Goal: Task Accomplishment & Management: Complete application form

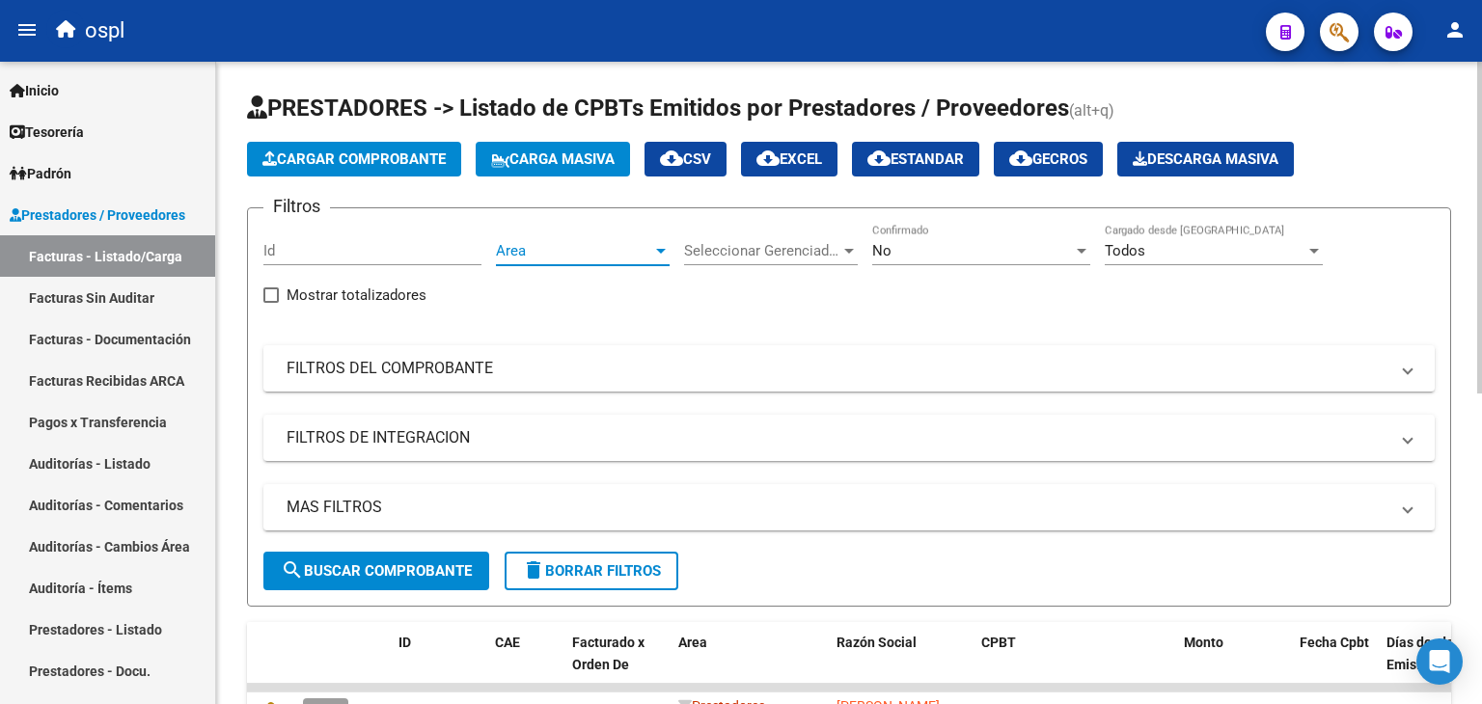
click at [560, 252] on span "Area" at bounding box center [574, 250] width 156 height 17
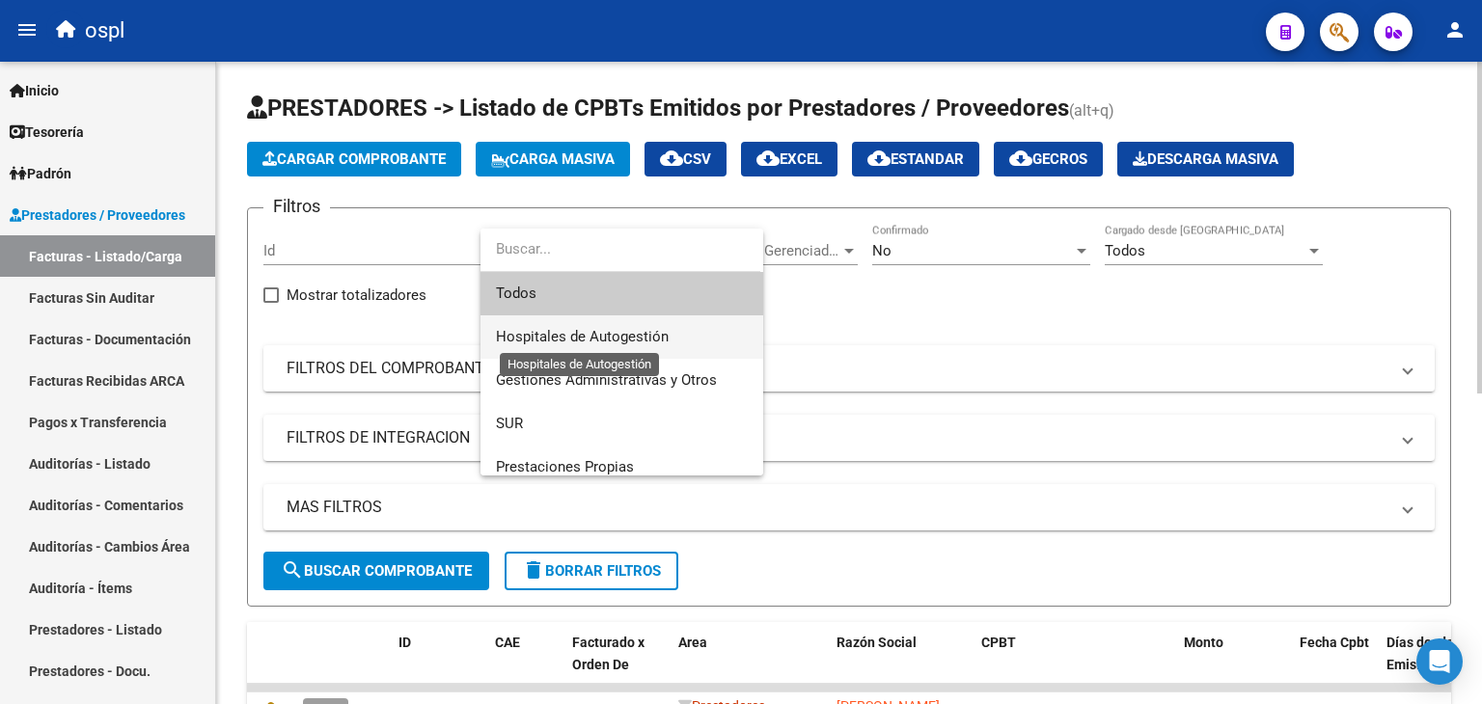
drag, startPoint x: 584, startPoint y: 340, endPoint x: 622, endPoint y: 325, distance: 41.2
click at [584, 339] on span "Hospitales de Autogestión" at bounding box center [582, 336] width 173 height 17
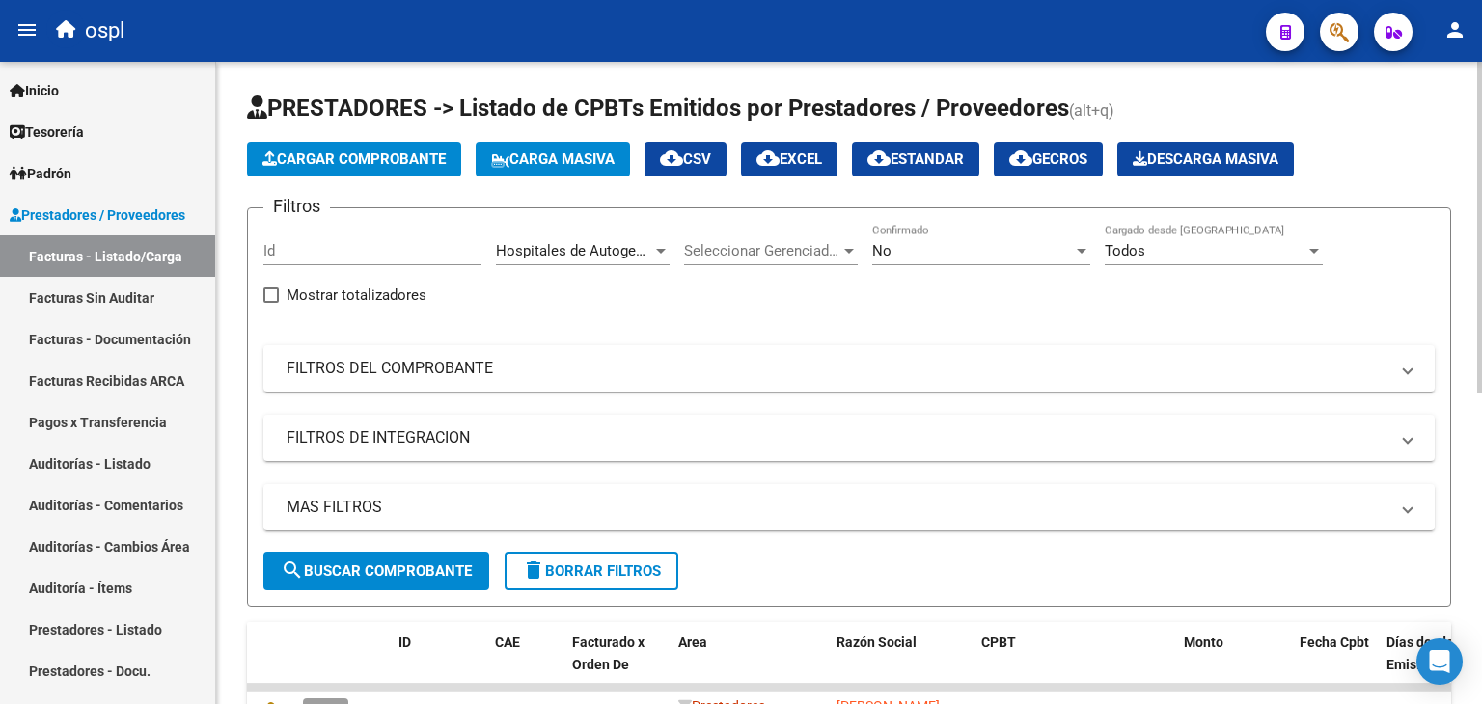
drag, startPoint x: 533, startPoint y: 368, endPoint x: 650, endPoint y: 452, distance: 144.6
click at [533, 369] on mat-panel-title "FILTROS DEL COMPROBANTE" at bounding box center [838, 368] width 1102 height 21
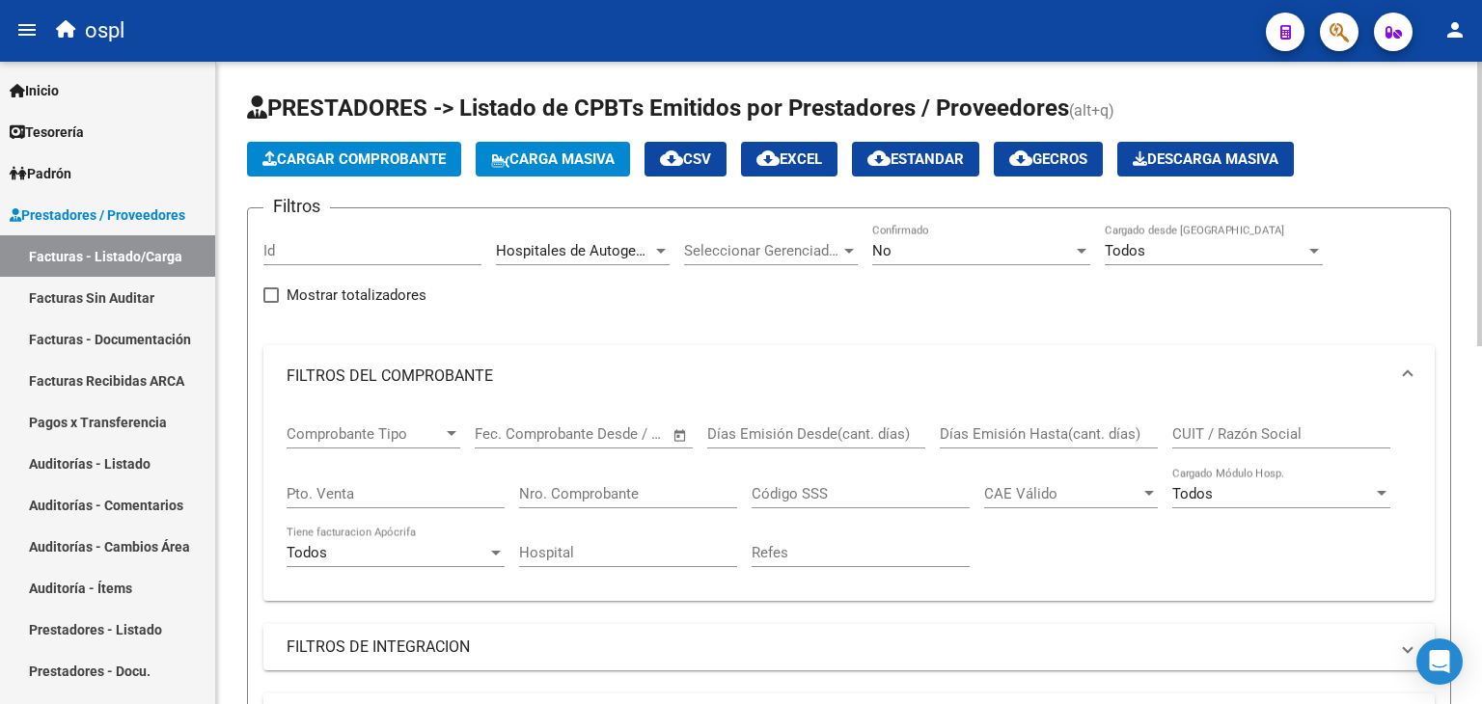
click at [678, 426] on span "Open calendar" at bounding box center [680, 435] width 46 height 46
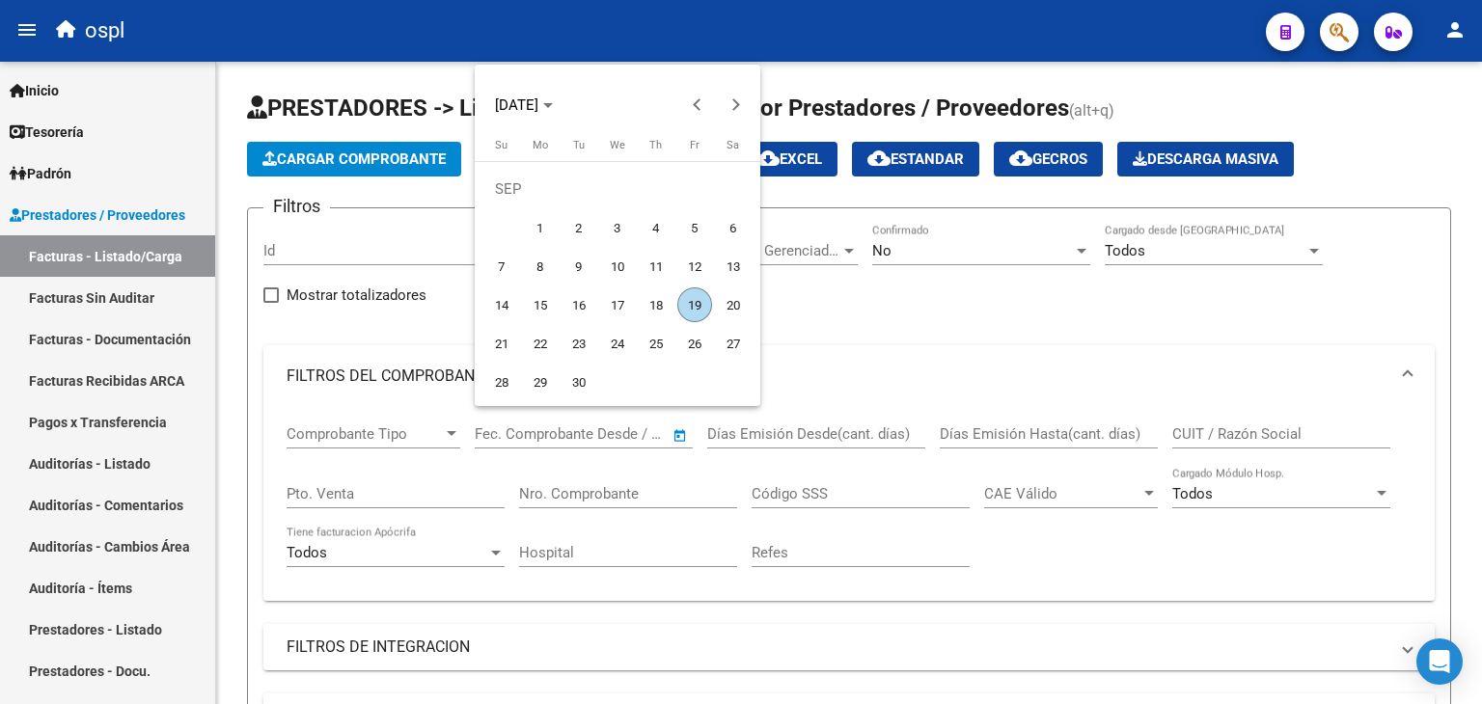
click at [532, 213] on span "1" at bounding box center [540, 227] width 35 height 35
type input "[DATE]"
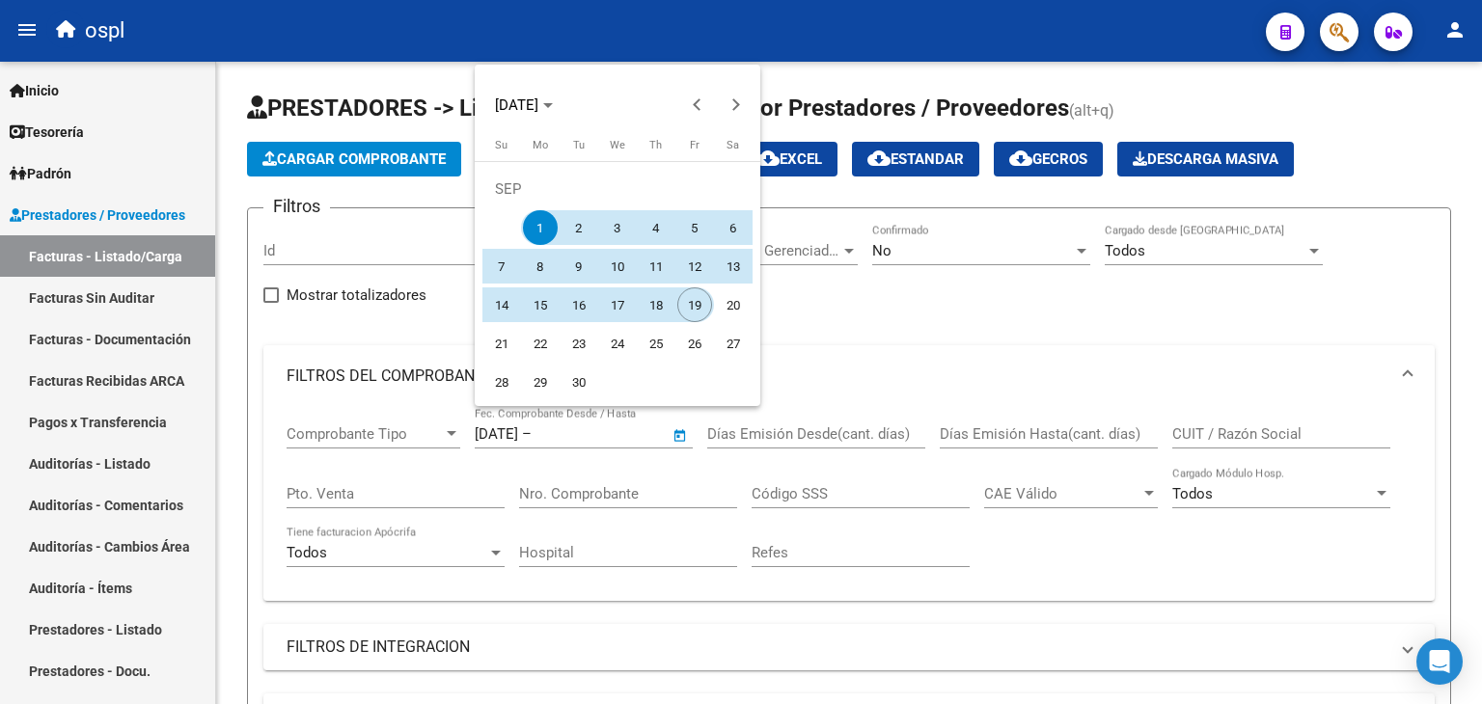
click at [693, 302] on span "19" at bounding box center [694, 305] width 35 height 35
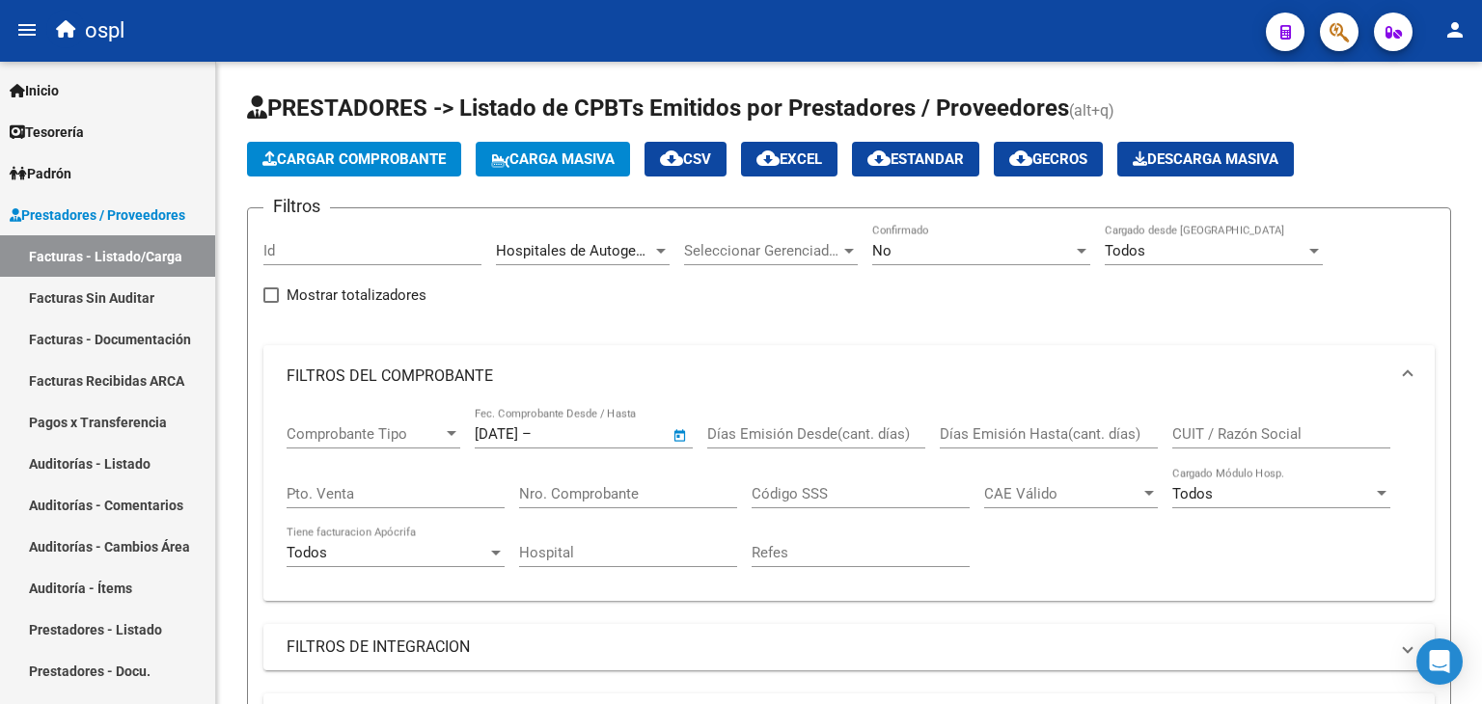
type input "[DATE]"
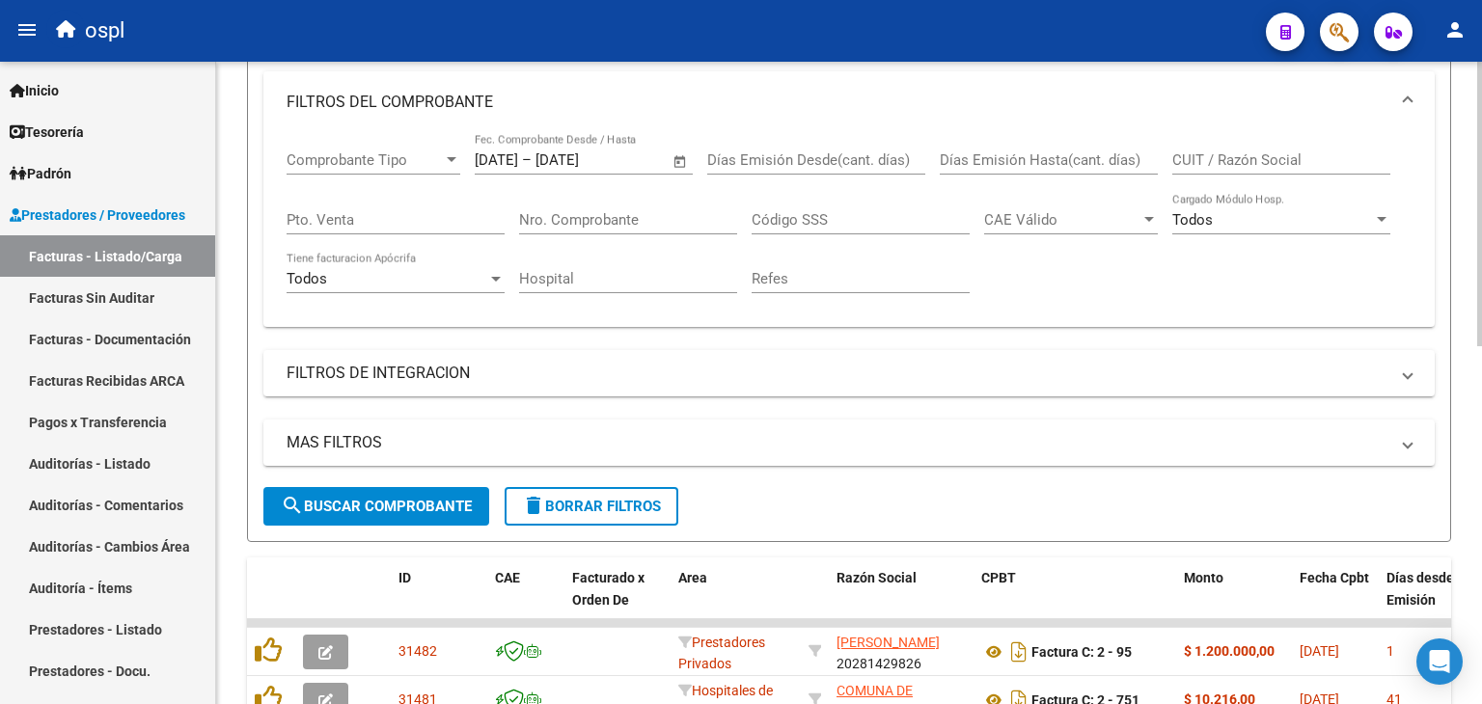
scroll to position [289, 0]
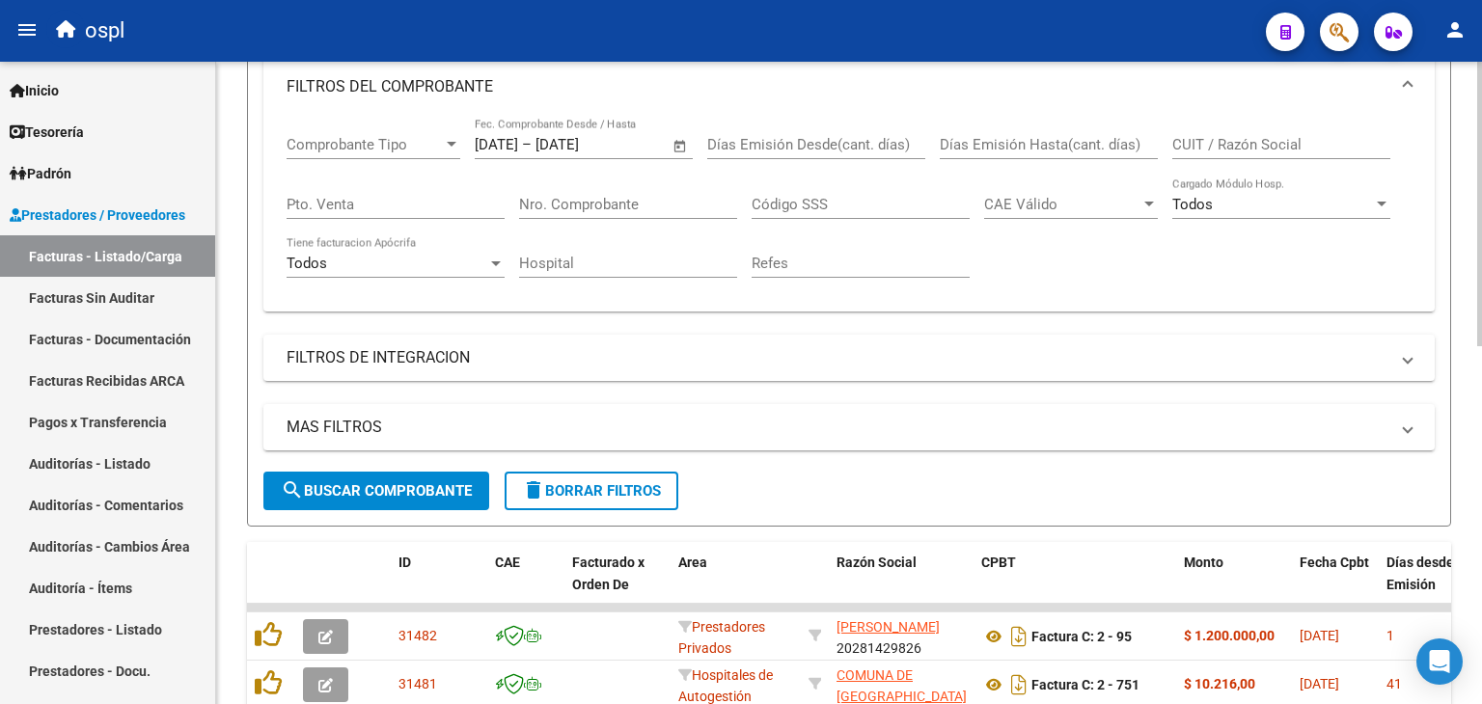
click at [435, 498] on button "search Buscar Comprobante" at bounding box center [376, 491] width 226 height 39
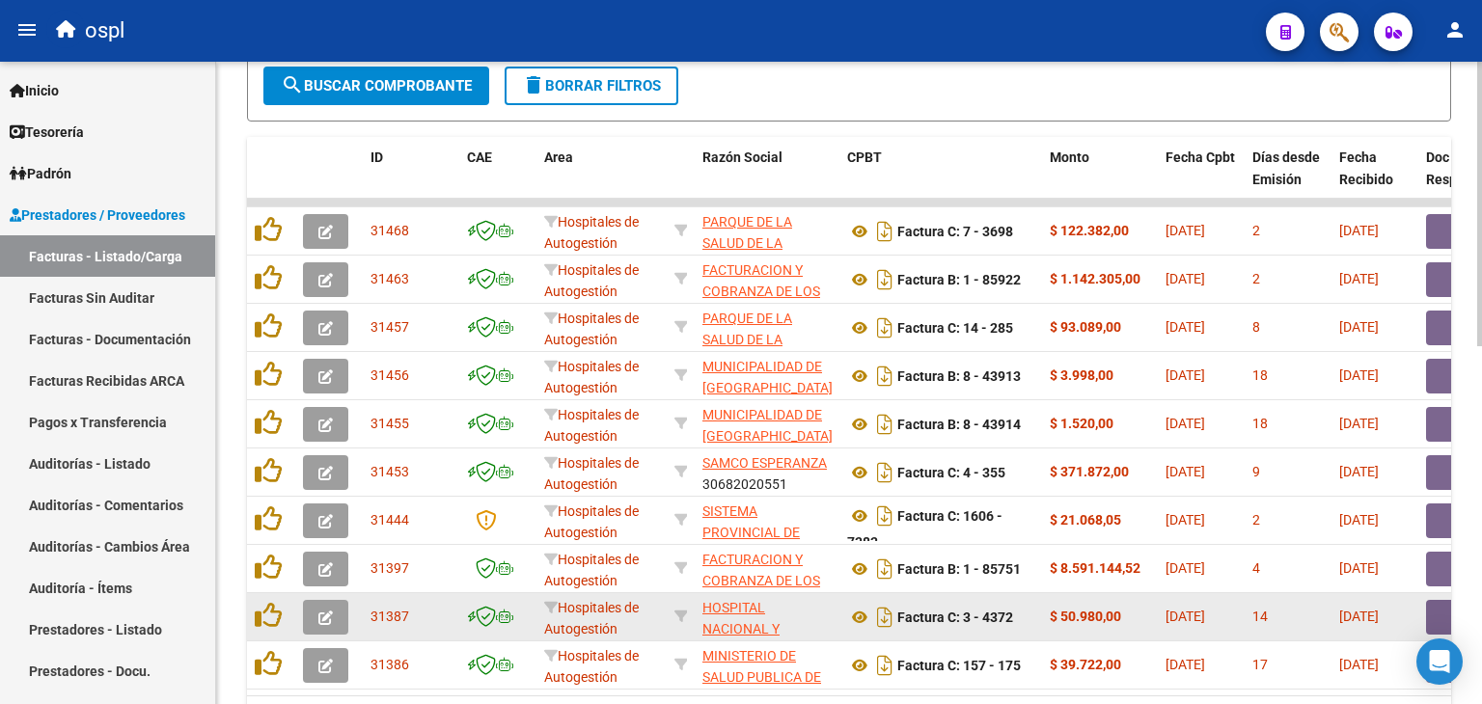
scroll to position [616, 0]
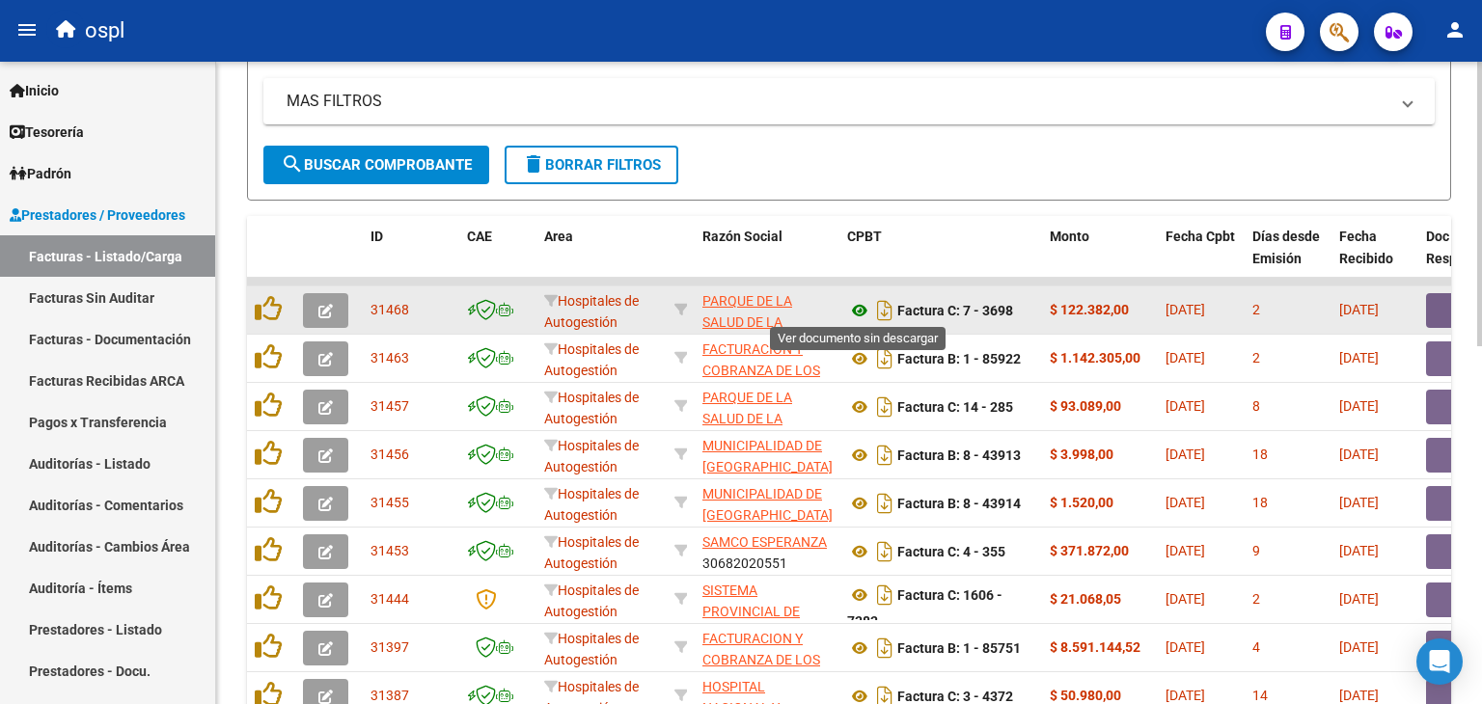
click at [855, 299] on icon at bounding box center [859, 310] width 25 height 23
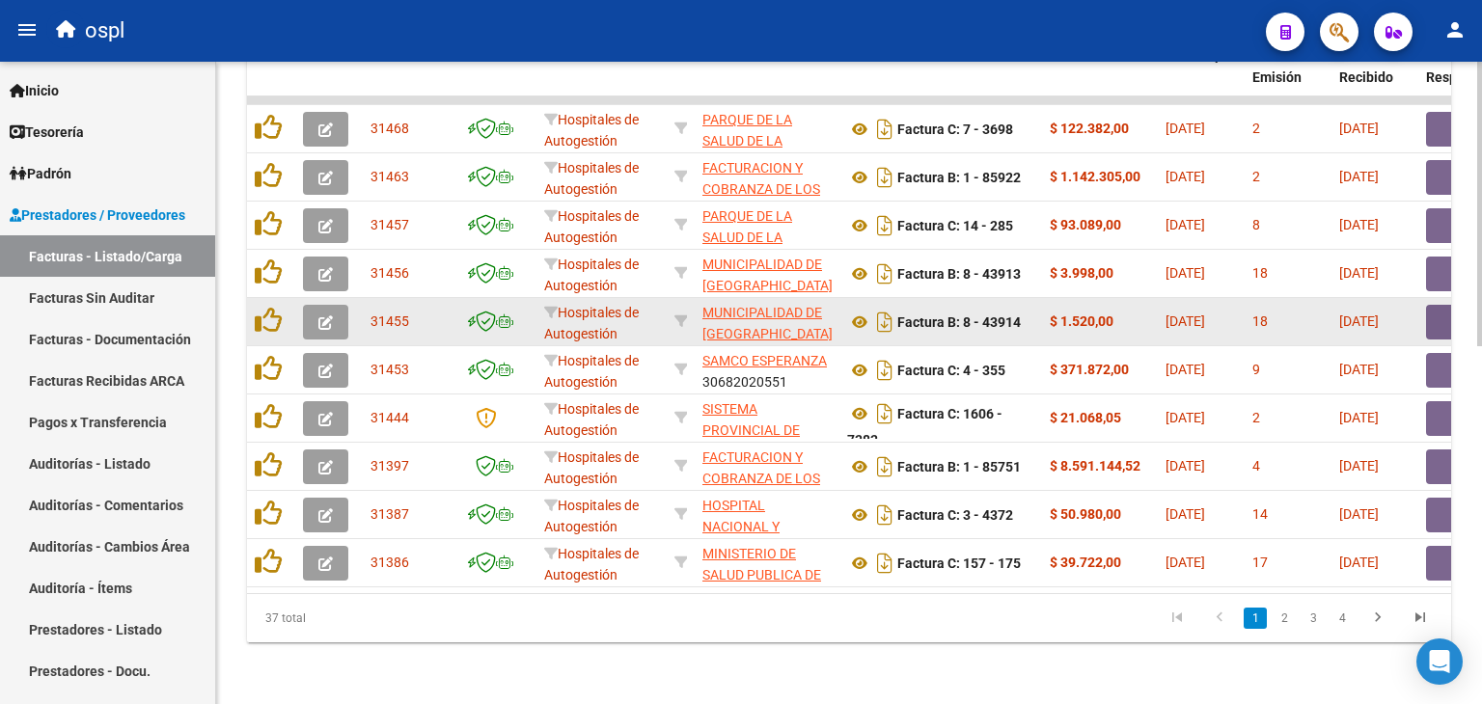
scroll to position [809, 0]
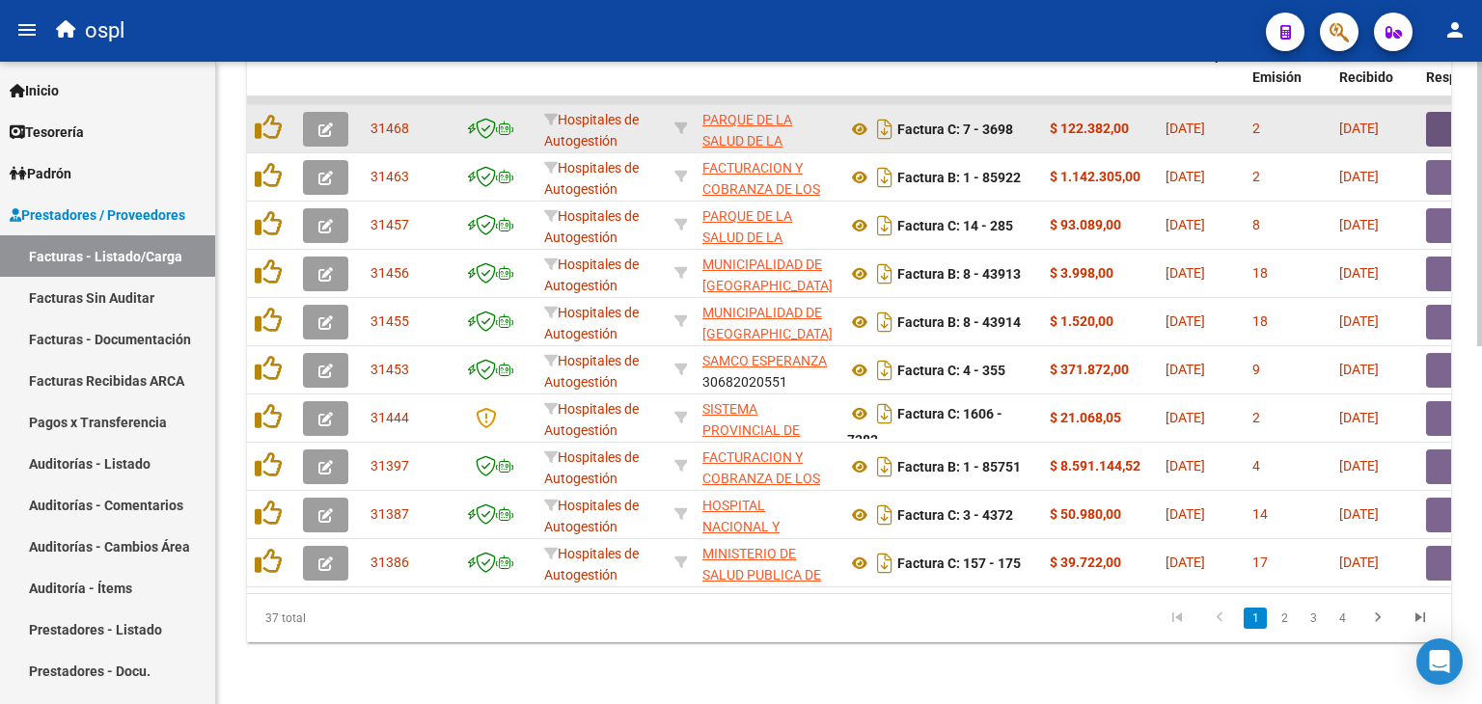
click at [1436, 113] on button "button" at bounding box center [1457, 129] width 62 height 35
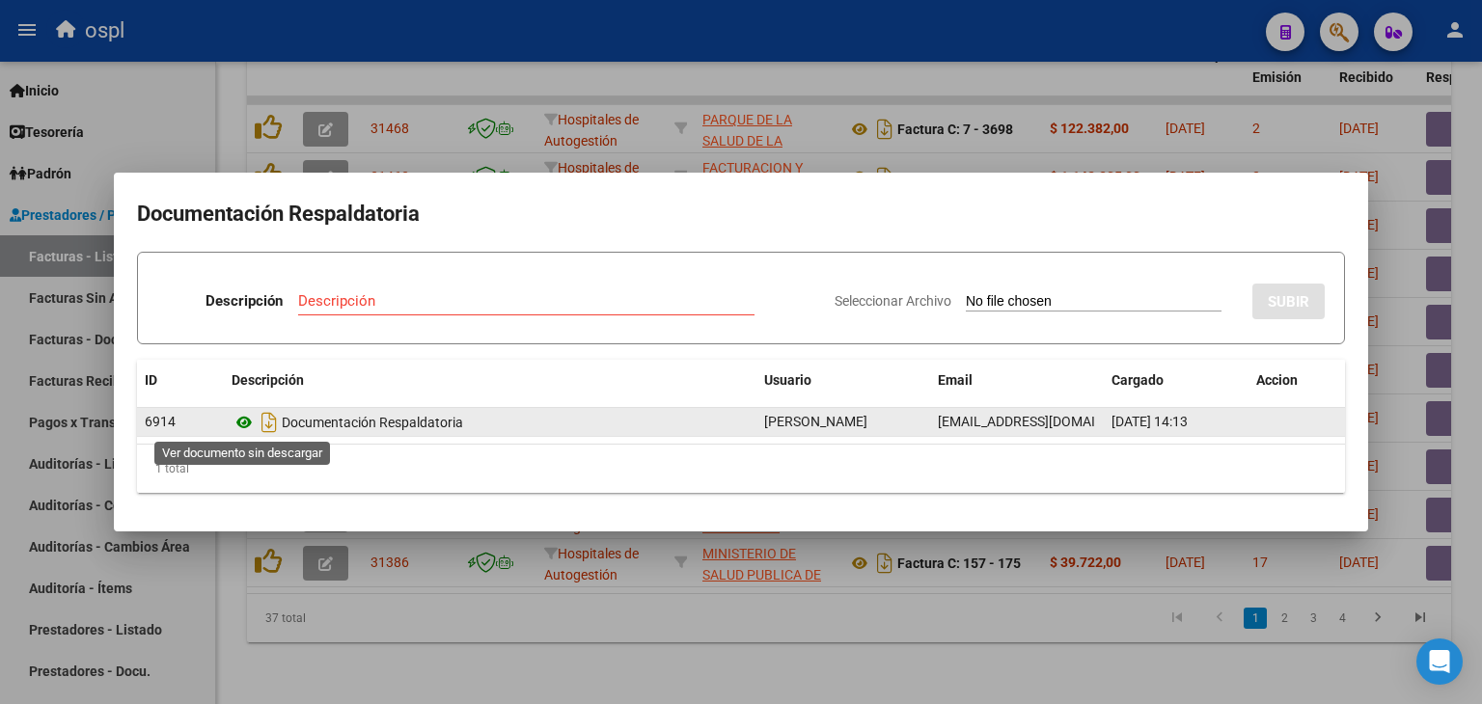
click at [239, 424] on icon at bounding box center [244, 422] width 25 height 23
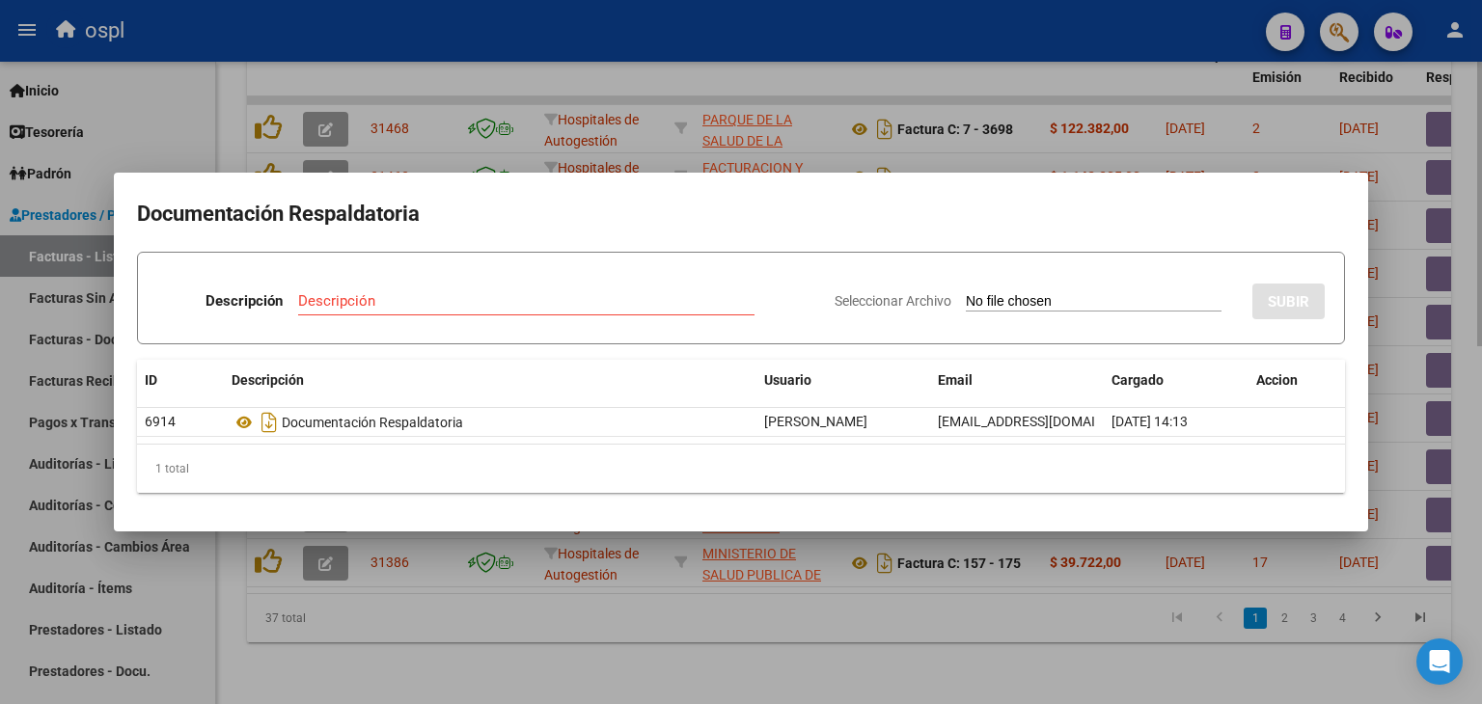
drag, startPoint x: 579, startPoint y: 651, endPoint x: 587, endPoint y: 597, distance: 54.6
click at [586, 628] on div at bounding box center [741, 352] width 1482 height 704
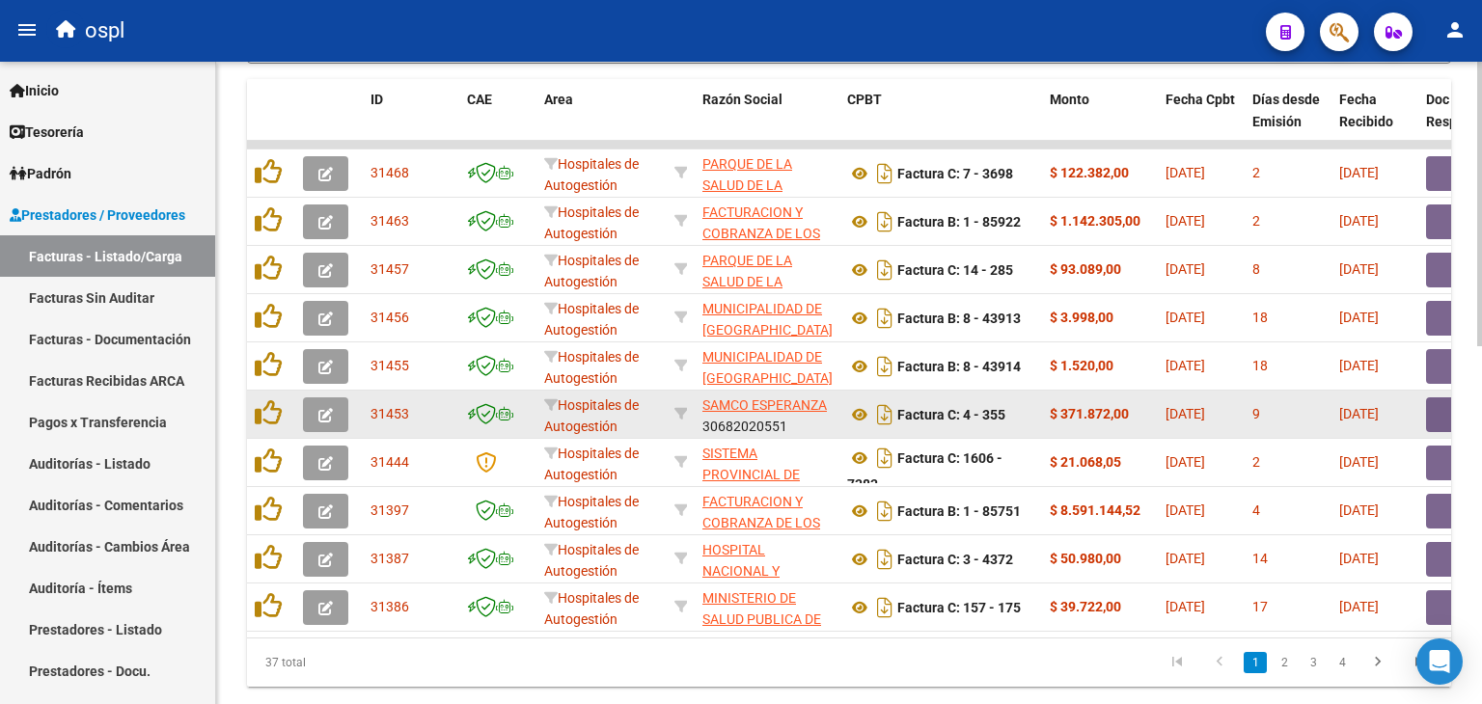
scroll to position [712, 0]
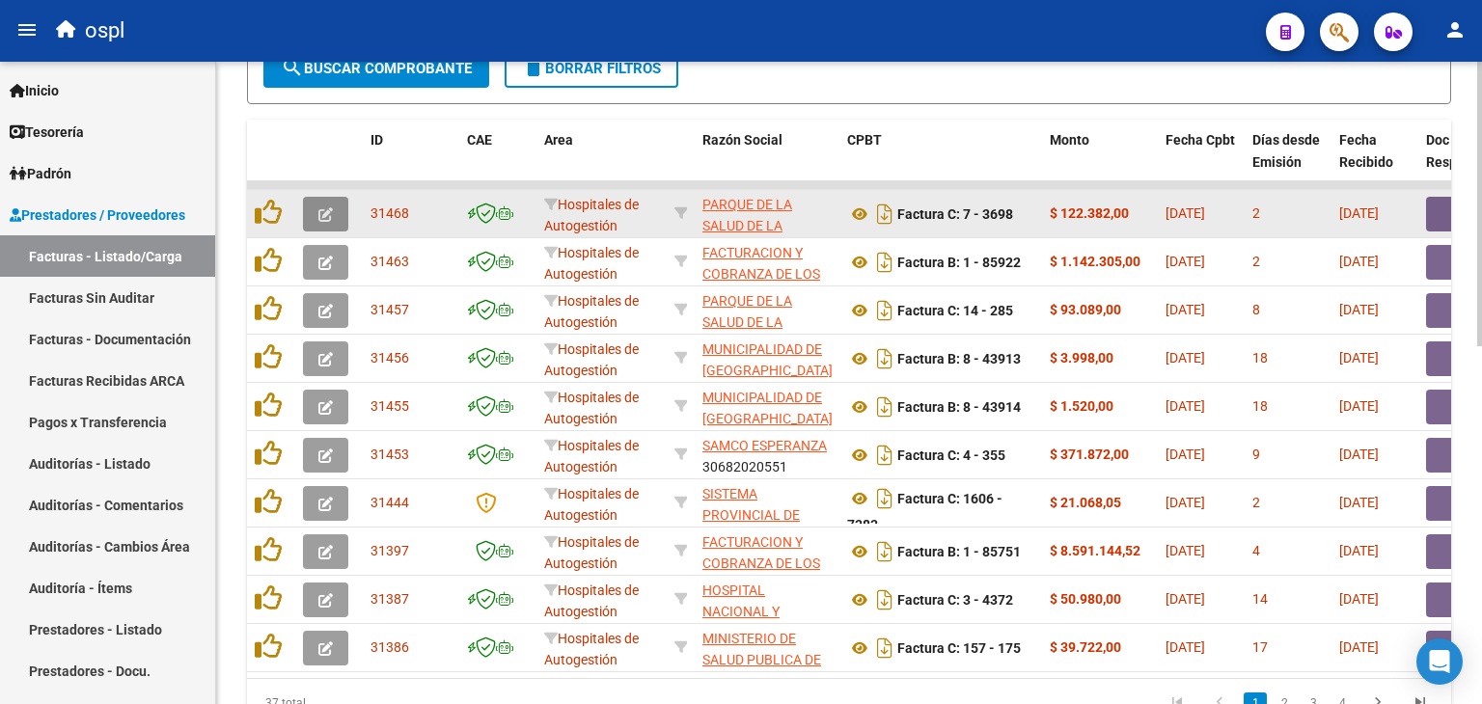
click at [332, 207] on icon "button" at bounding box center [325, 214] width 14 height 14
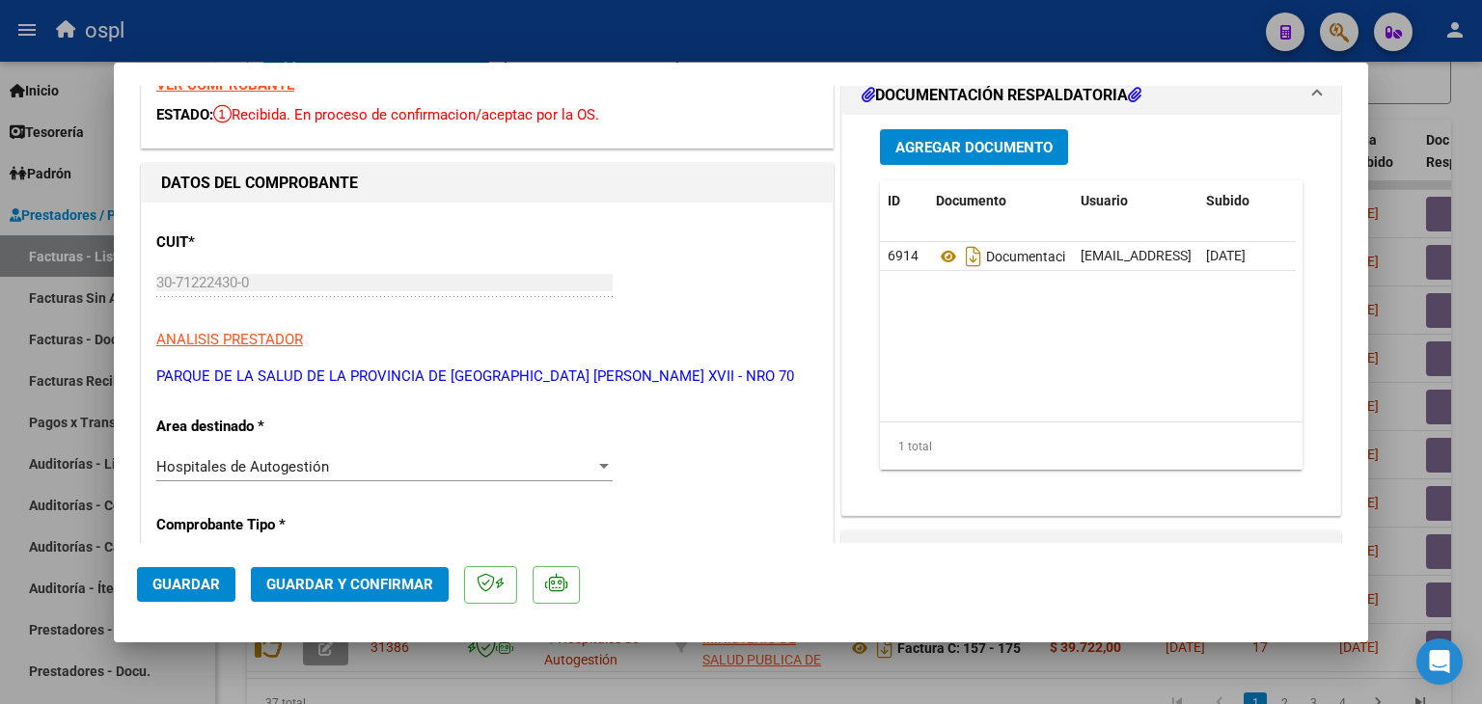
scroll to position [193, 0]
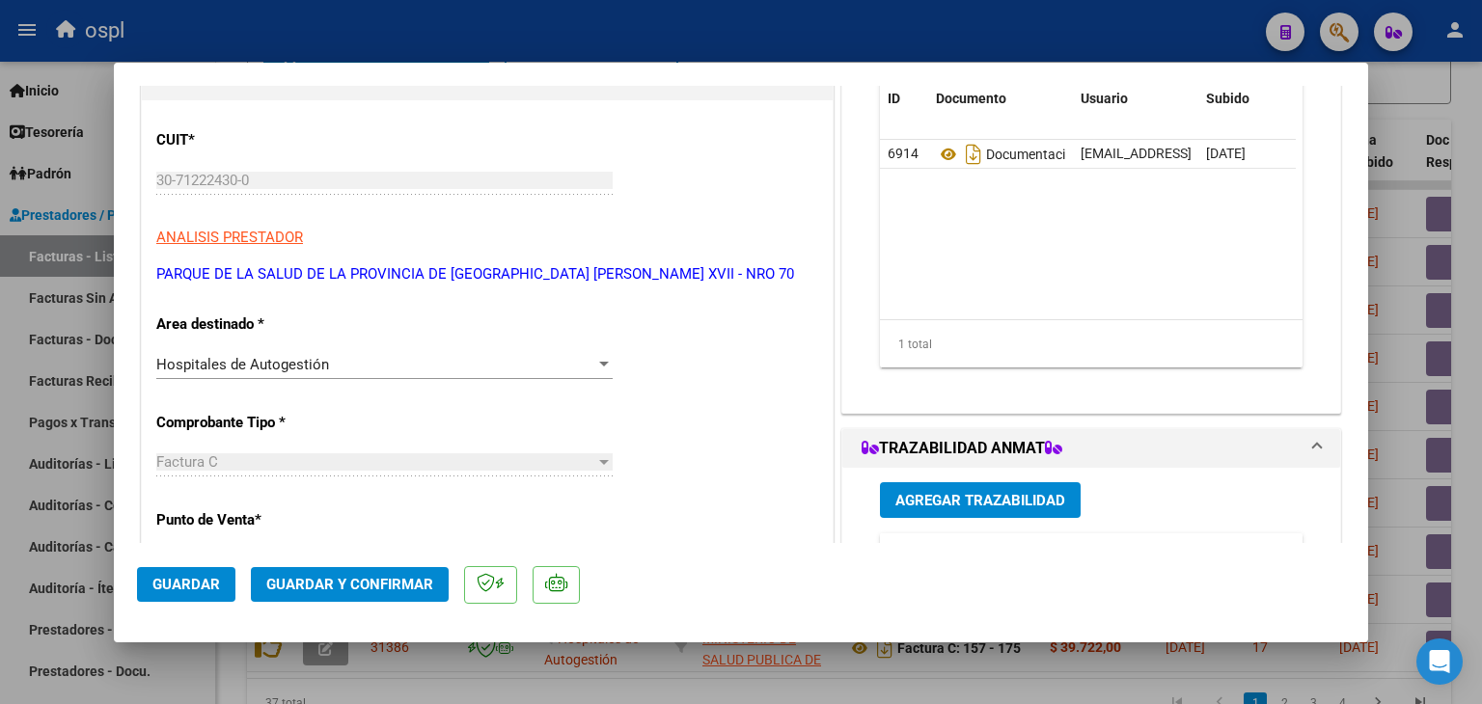
click at [568, 378] on div "Hospitales de Autogestión Seleccionar Area" at bounding box center [384, 364] width 456 height 29
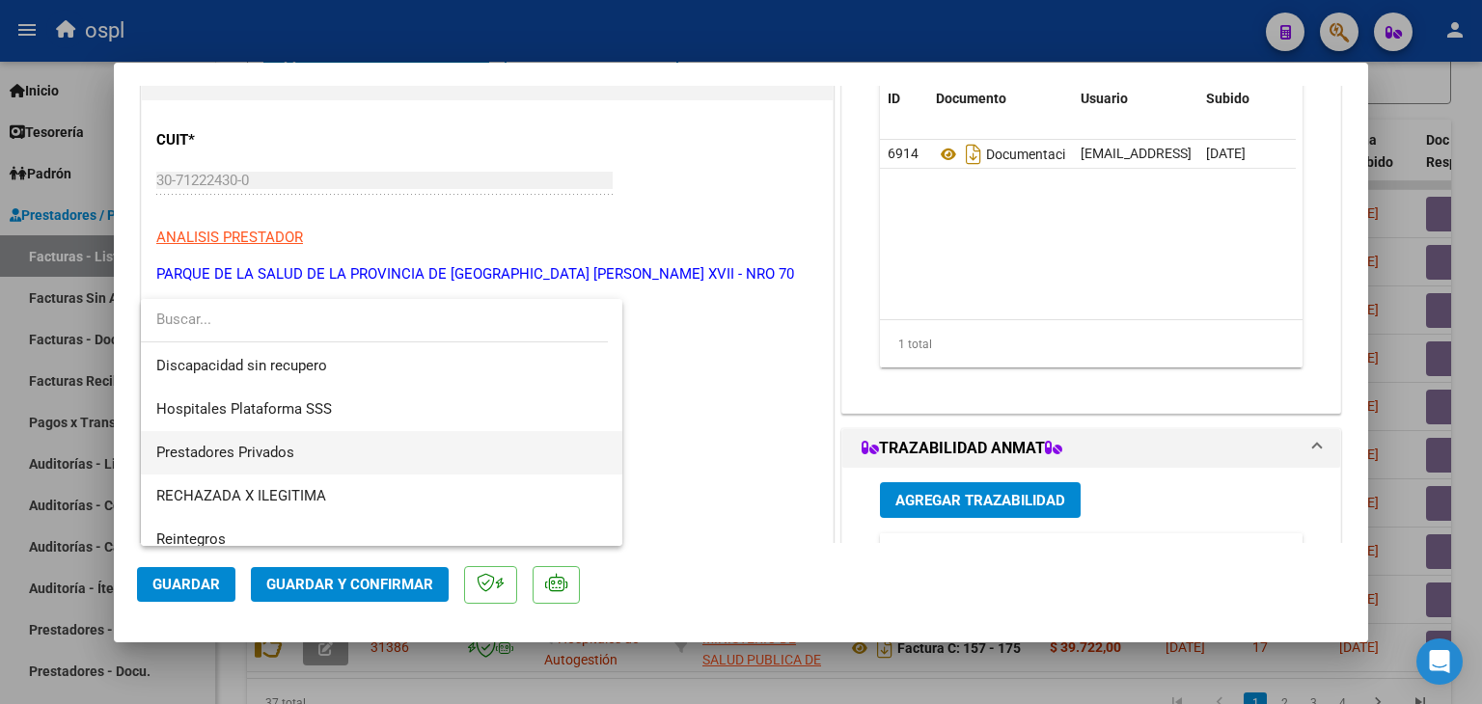
scroll to position [274, 0]
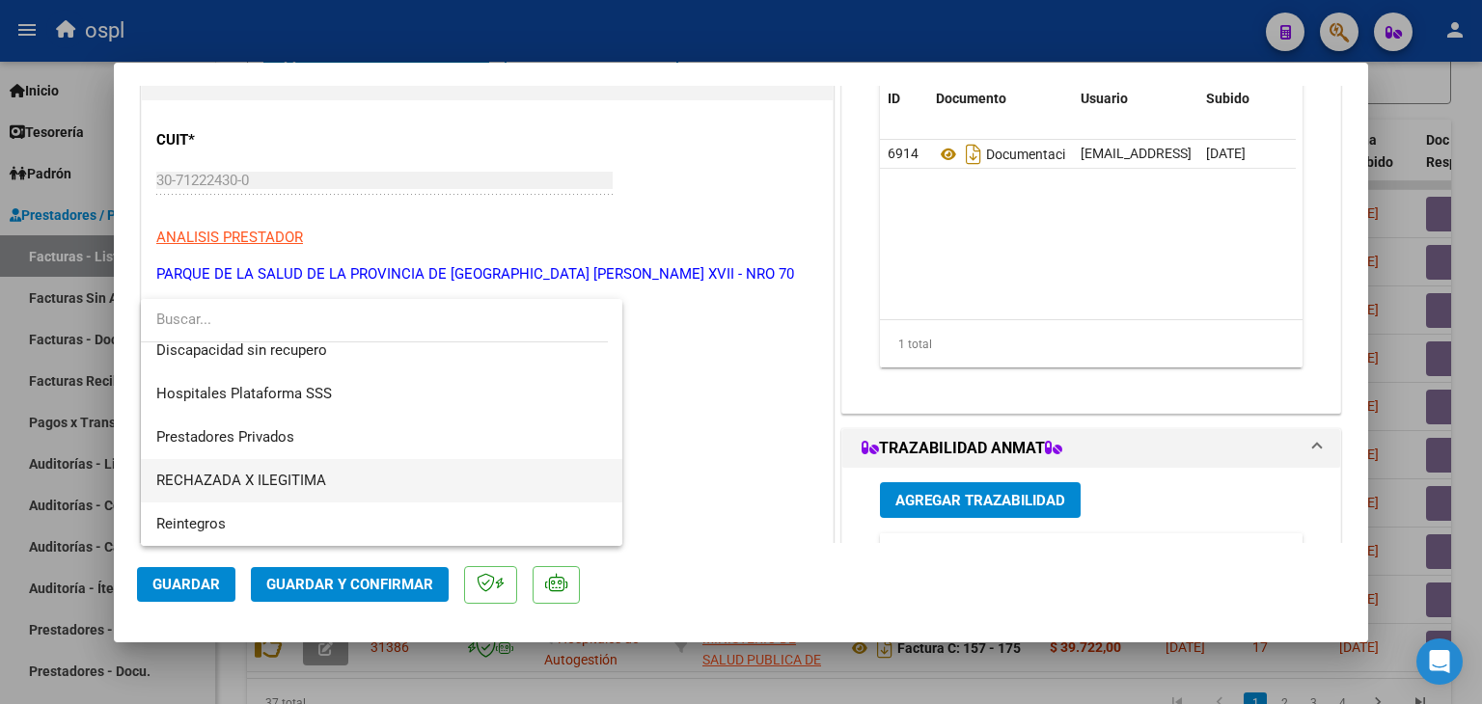
click at [382, 477] on span "RECHAZADA X ILEGITIMA" at bounding box center [382, 480] width 452 height 43
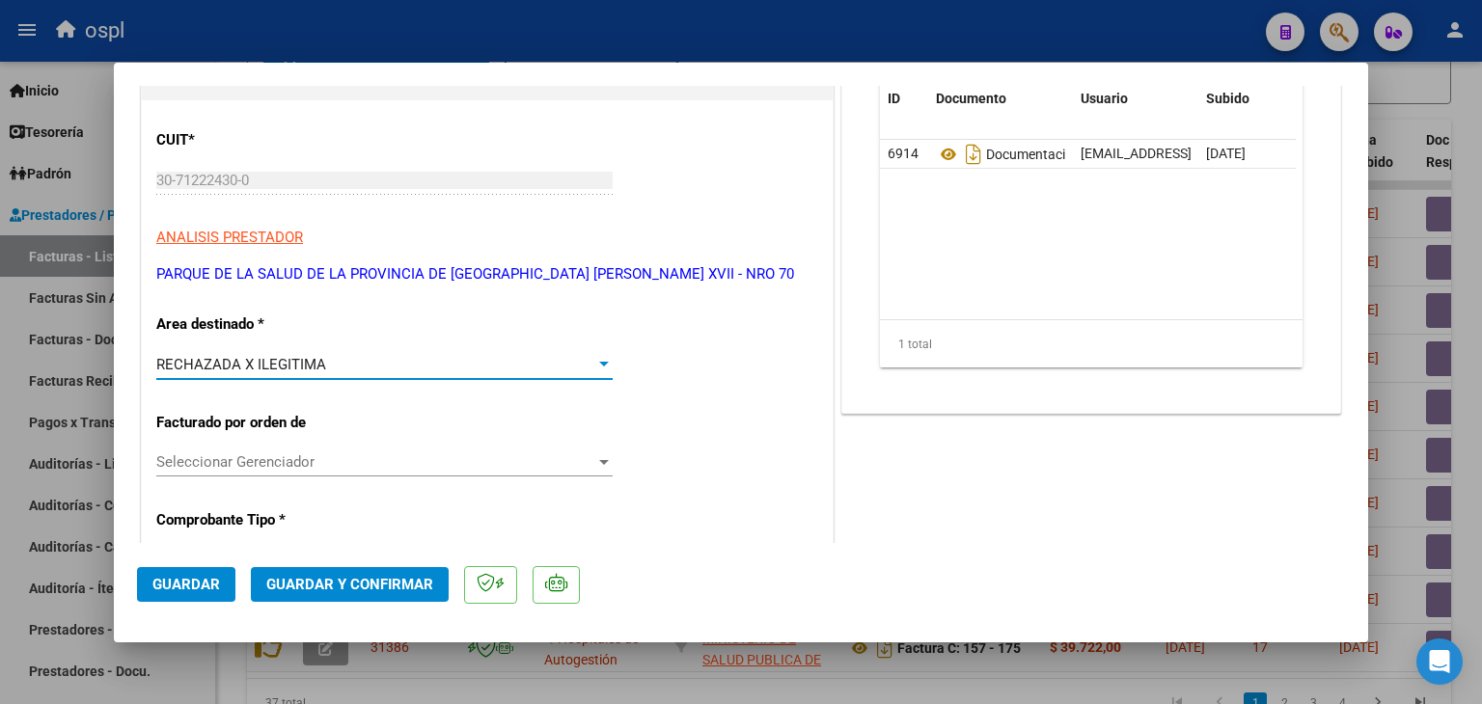
click at [338, 575] on button "Guardar y Confirmar" at bounding box center [350, 584] width 198 height 35
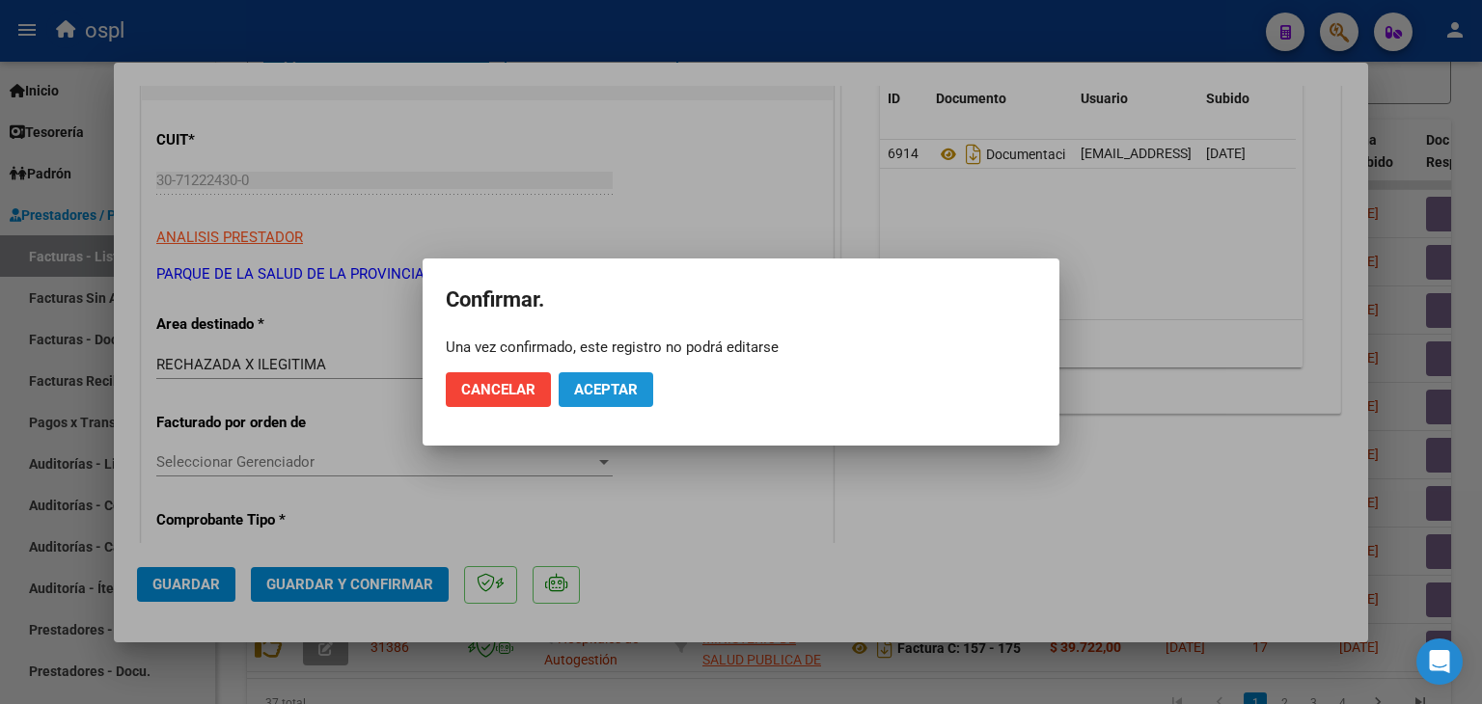
drag, startPoint x: 567, startPoint y: 386, endPoint x: 587, endPoint y: 384, distance: 19.4
click at [572, 386] on button "Aceptar" at bounding box center [606, 389] width 95 height 35
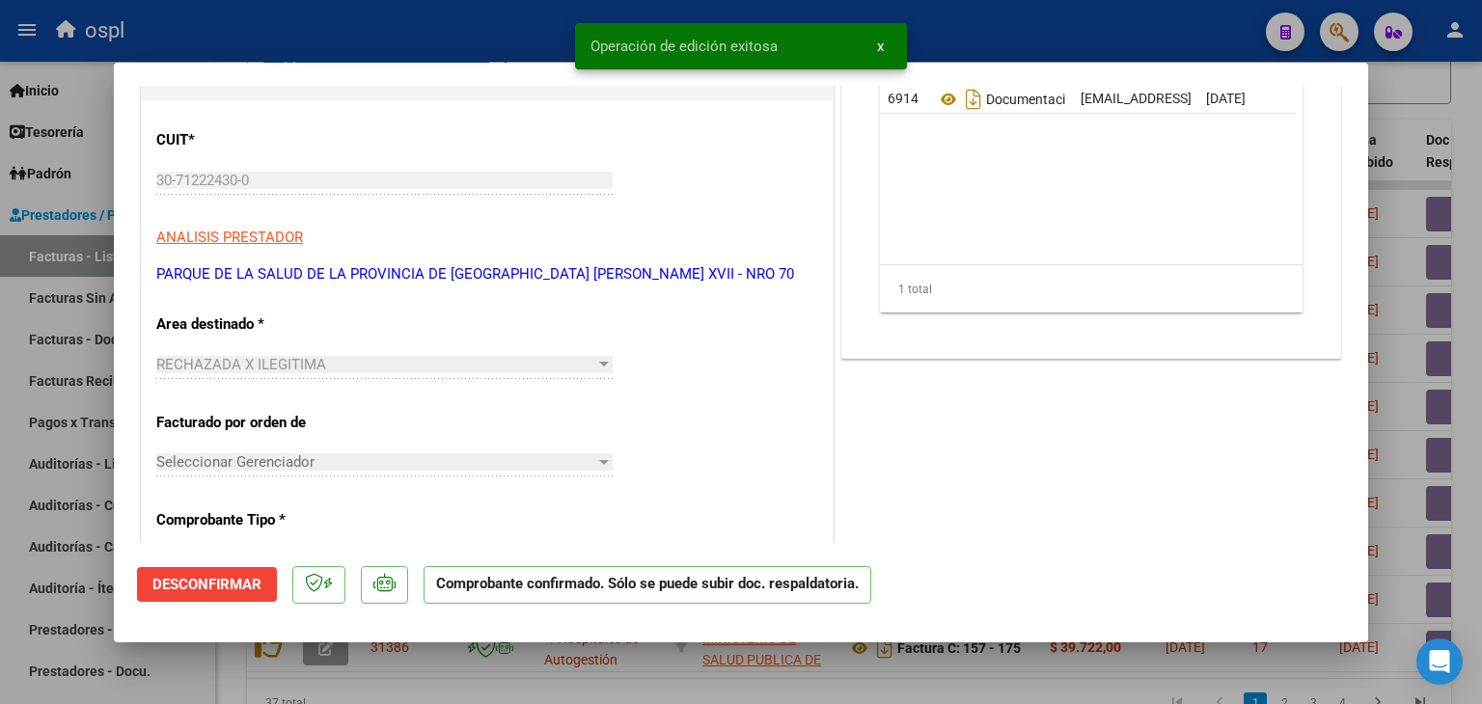
click at [0, 380] on div at bounding box center [741, 352] width 1482 height 704
type input "$ 0,00"
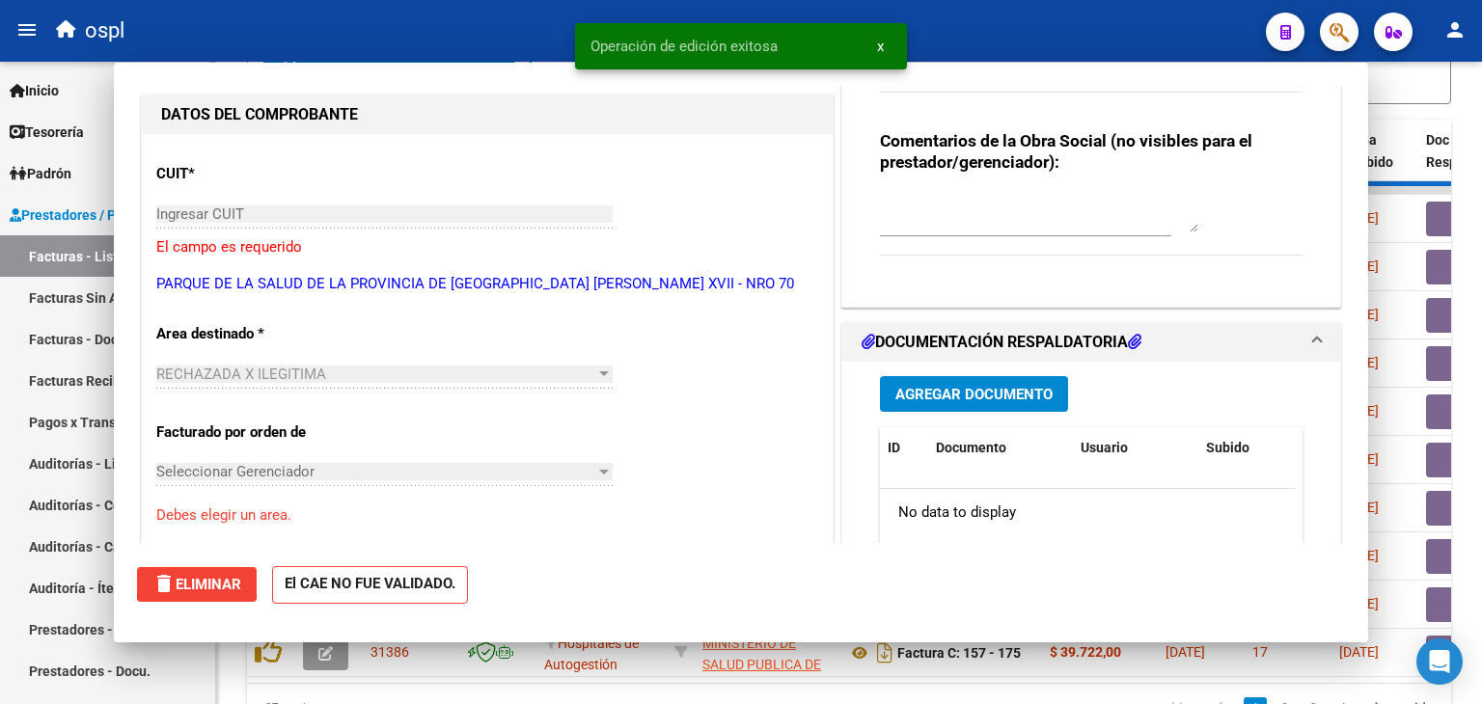
scroll to position [0, 0]
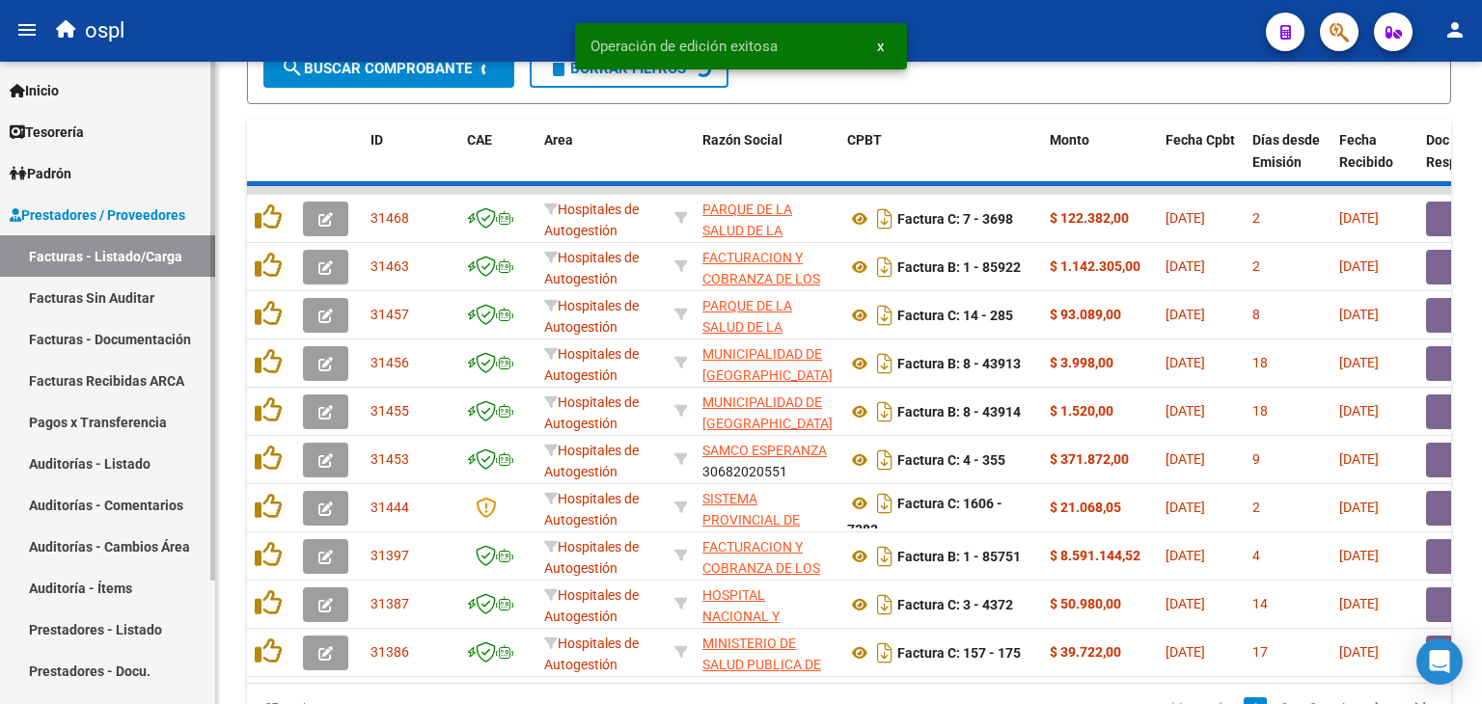
click at [73, 293] on link "Facturas Sin Auditar" at bounding box center [107, 297] width 215 height 41
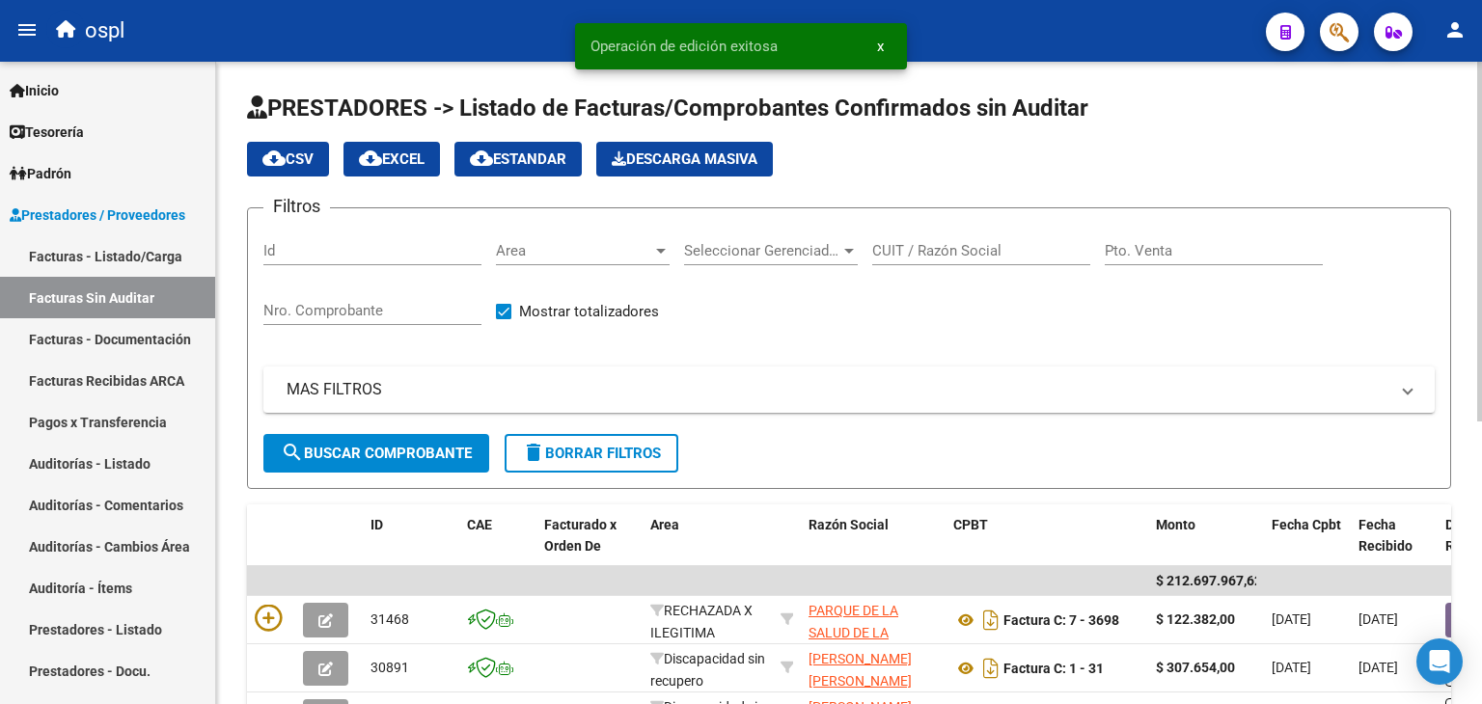
click at [446, 311] on input "Nro. Comprobante" at bounding box center [372, 310] width 218 height 17
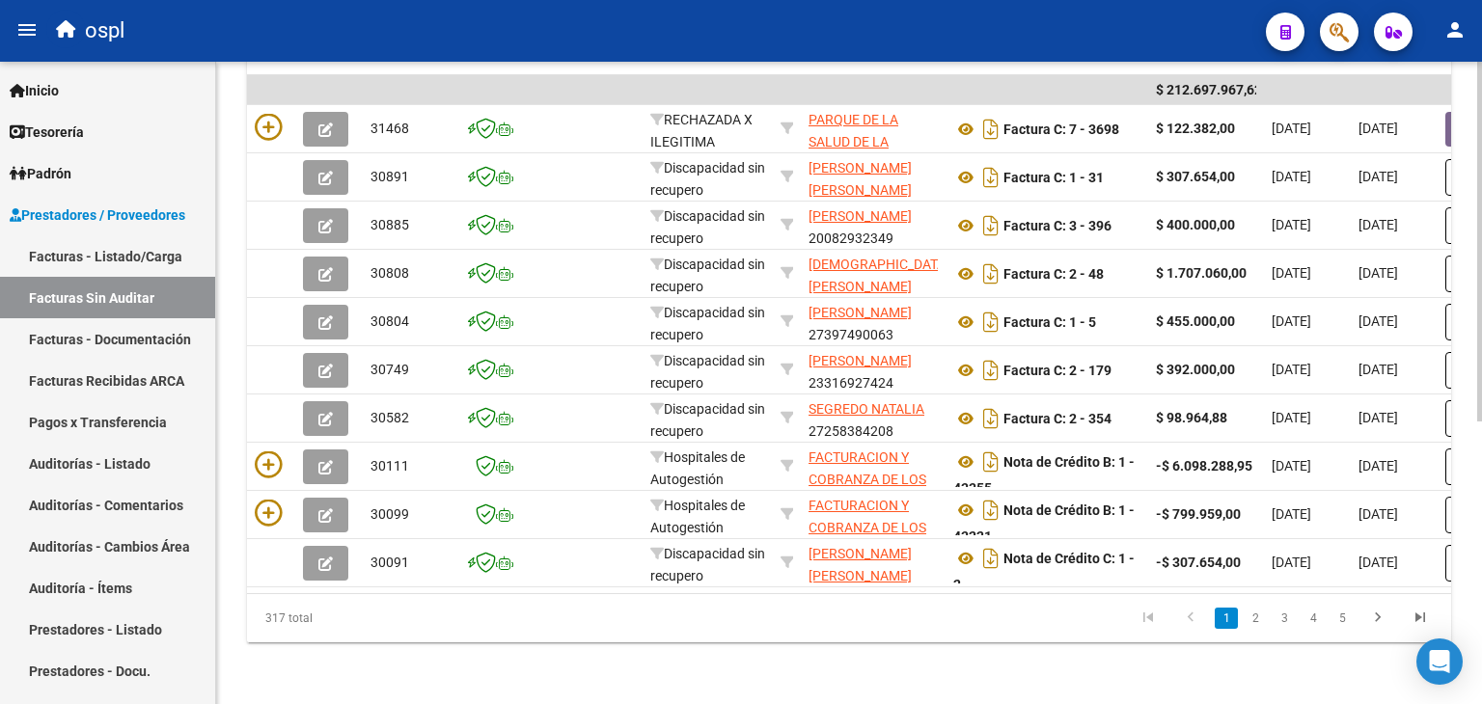
scroll to position [31, 0]
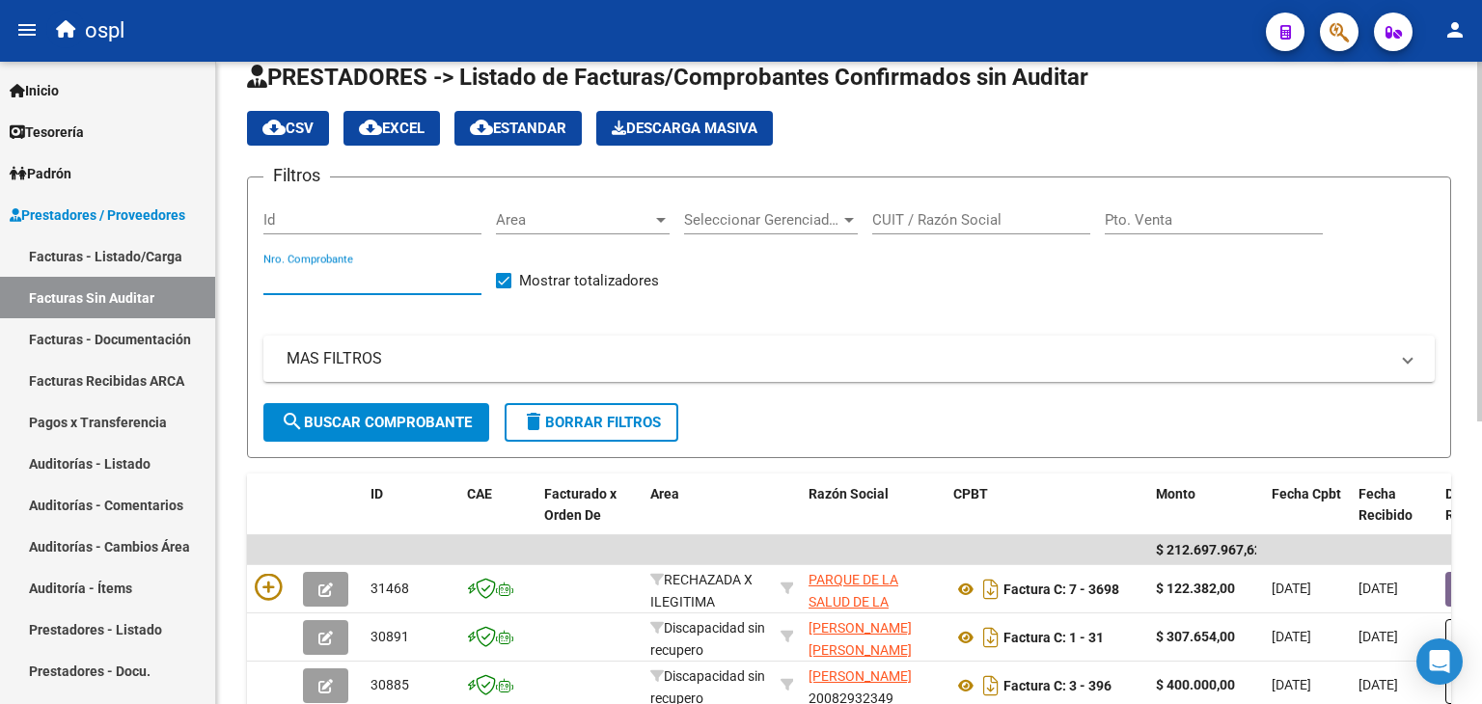
type input "1"
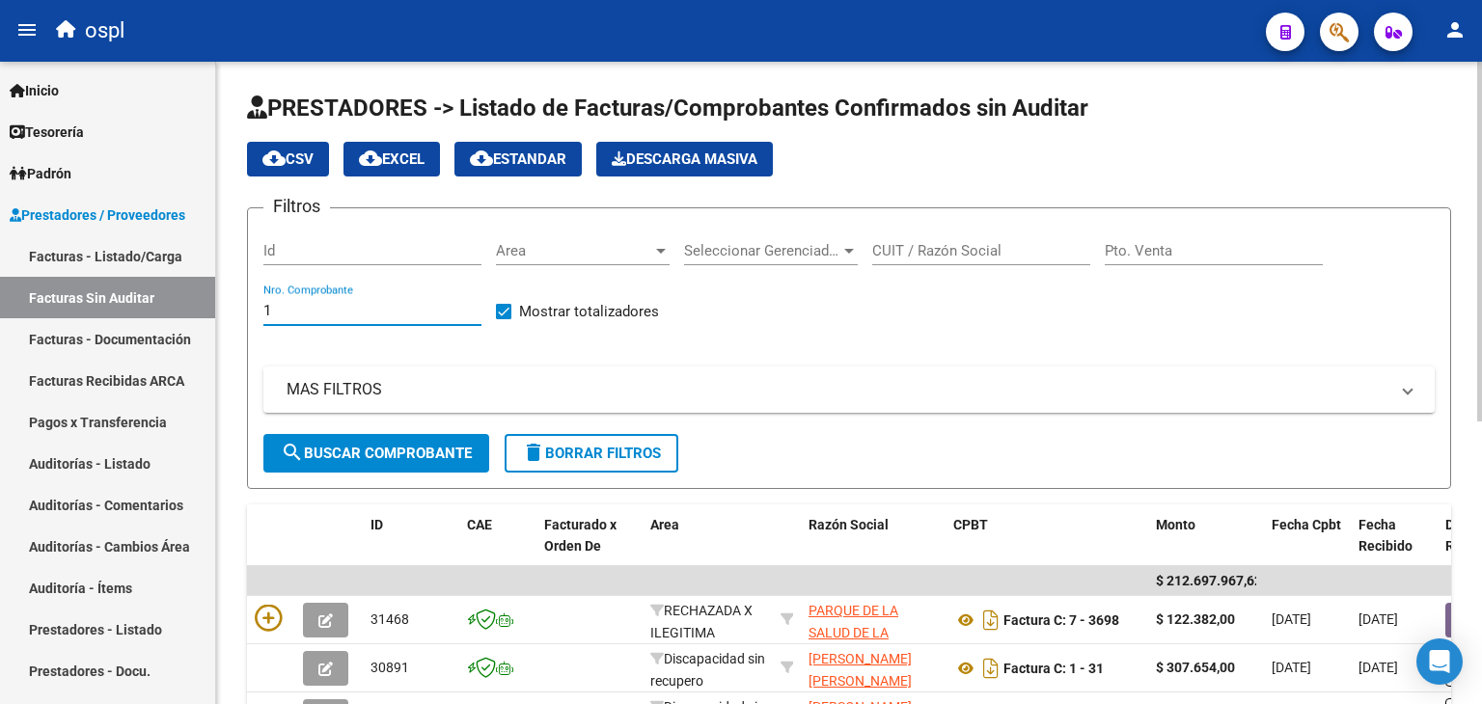
click at [455, 306] on input "1" at bounding box center [372, 310] width 218 height 17
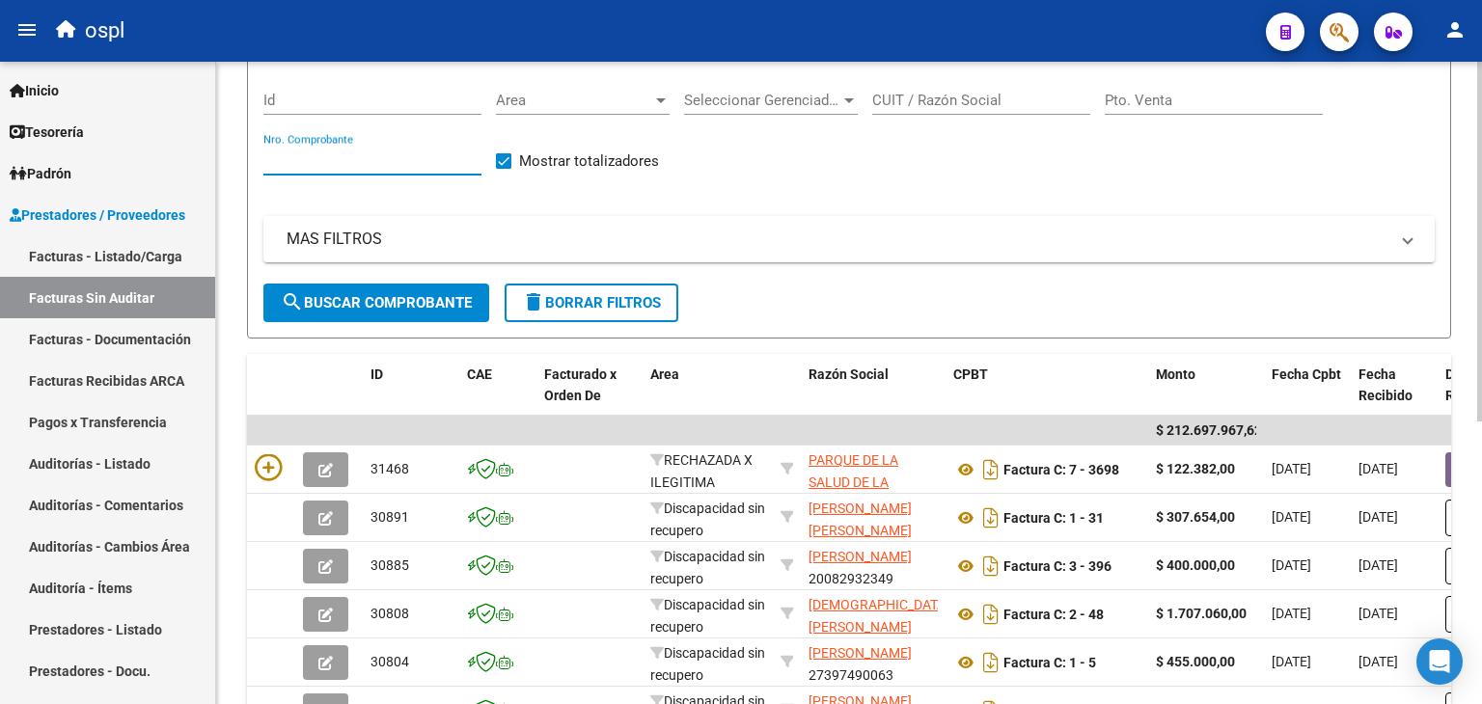
scroll to position [118, 0]
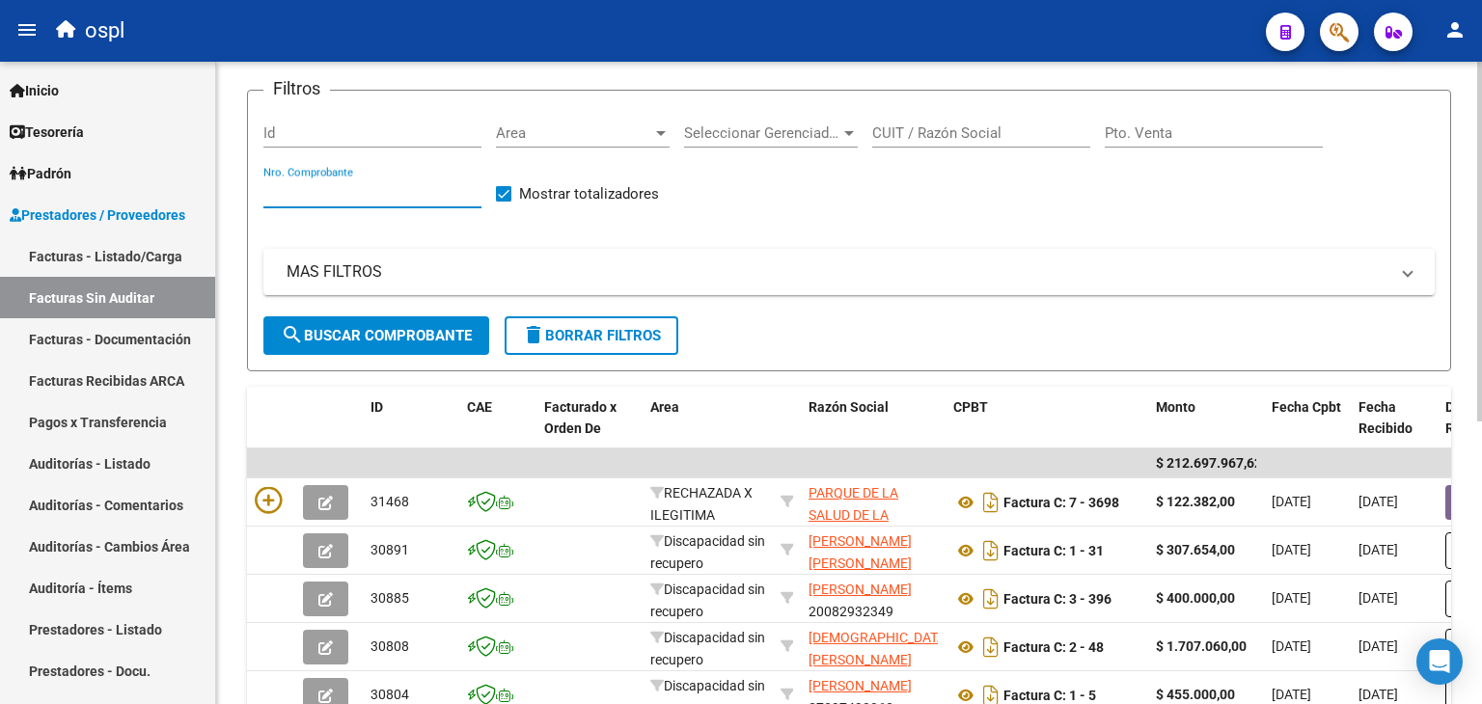
click at [355, 188] on input "Nro. Comprobante" at bounding box center [372, 192] width 218 height 17
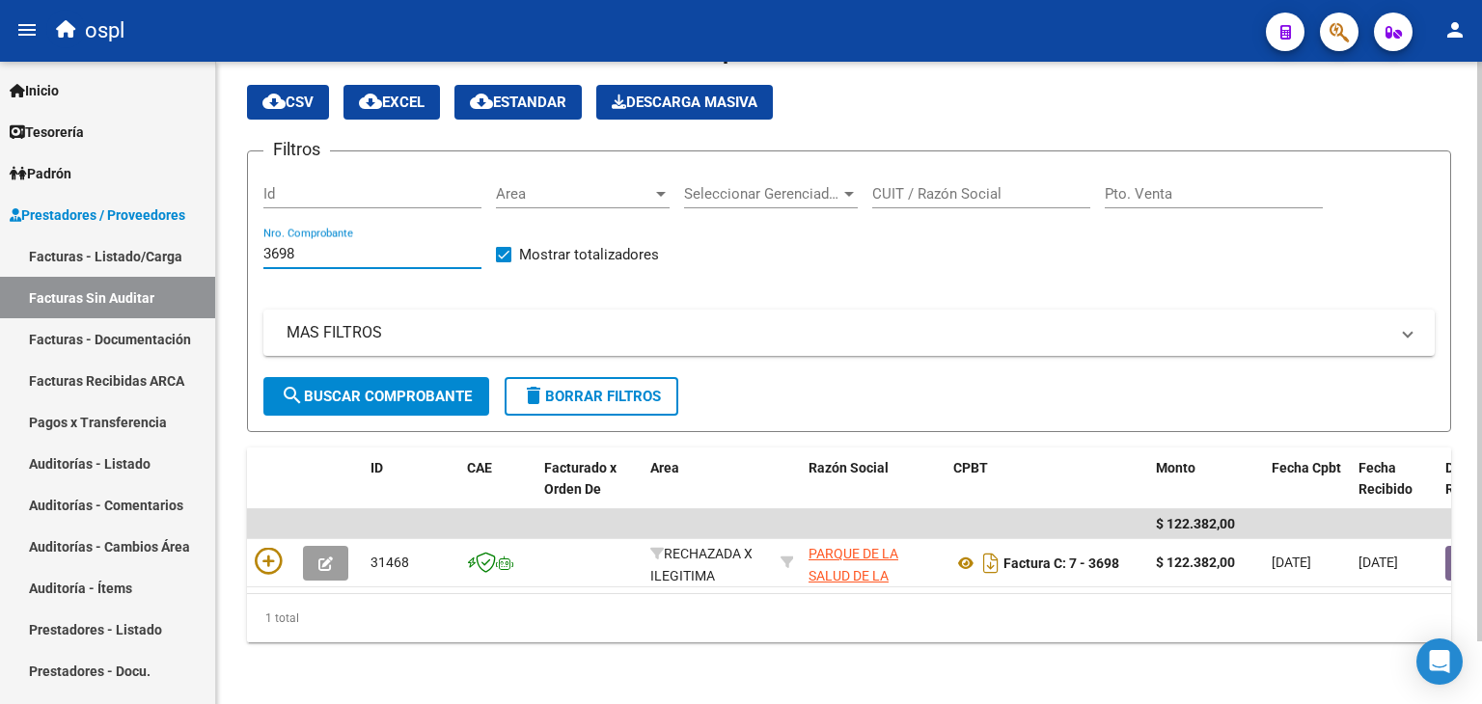
scroll to position [69, 0]
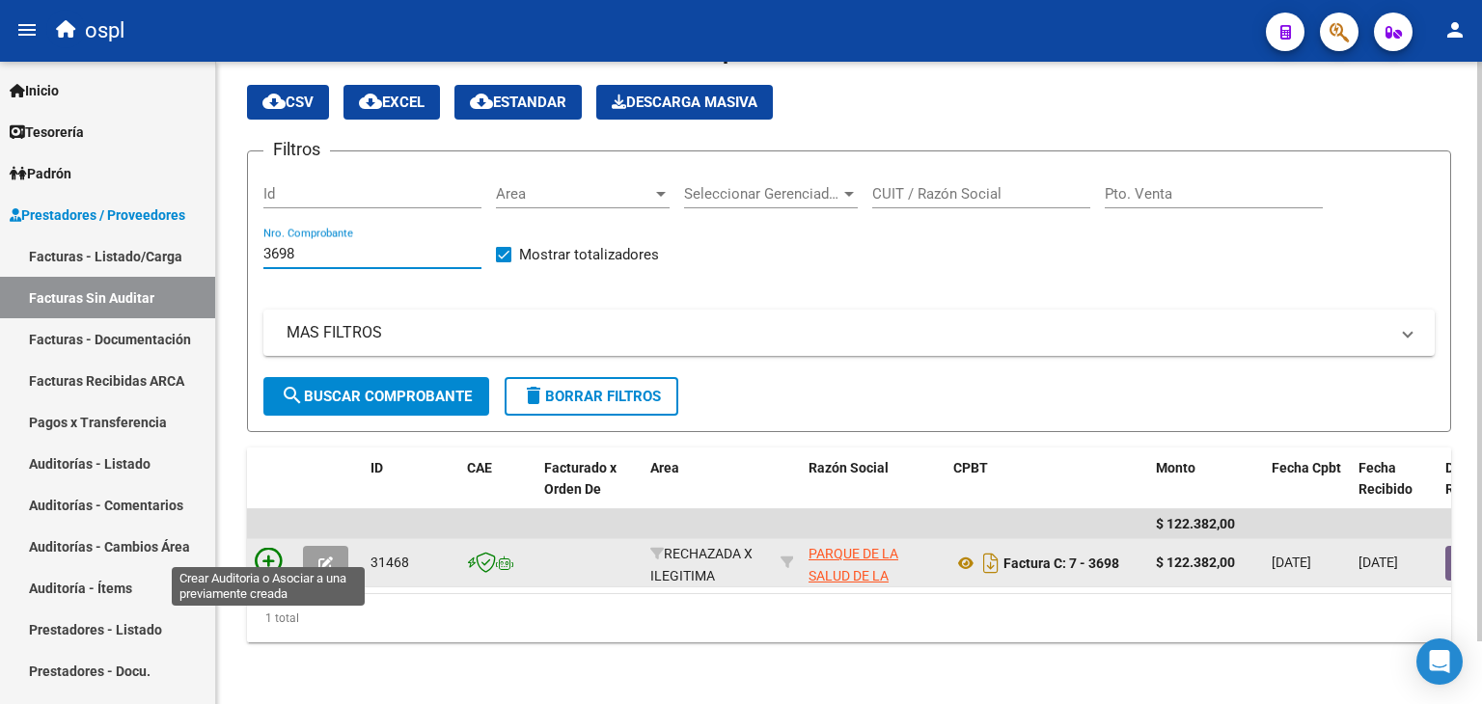
type input "3698"
click at [279, 550] on icon at bounding box center [268, 561] width 27 height 27
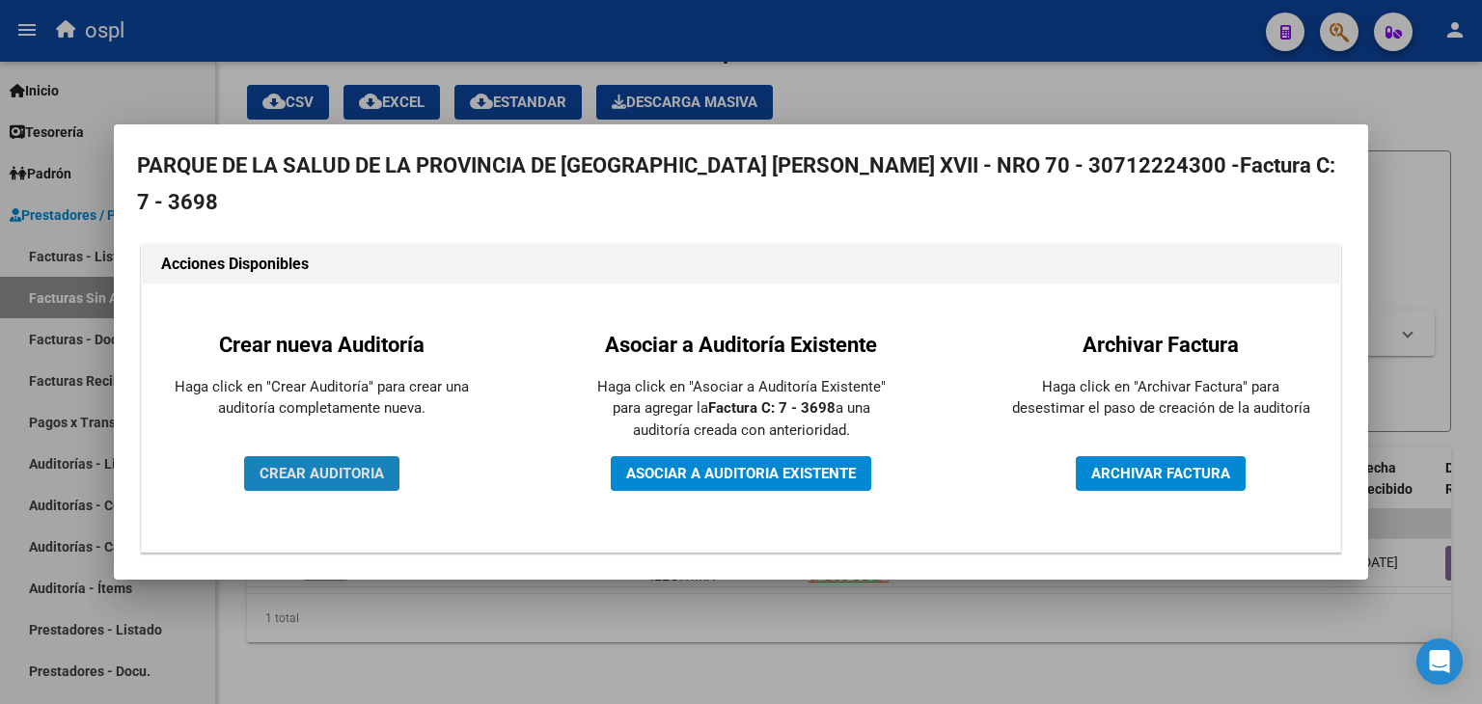
click at [356, 475] on span "CREAR AUDITORIA" at bounding box center [322, 473] width 124 height 17
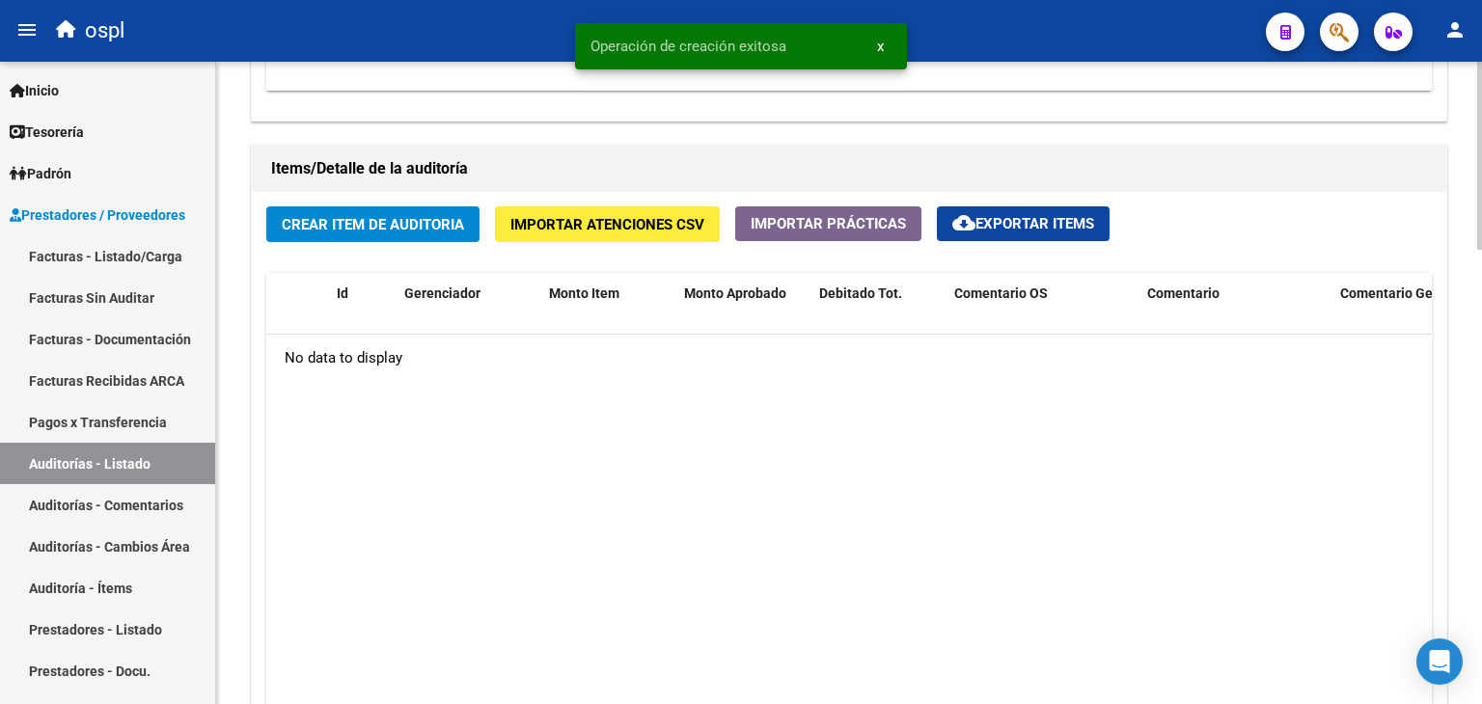
scroll to position [1254, 0]
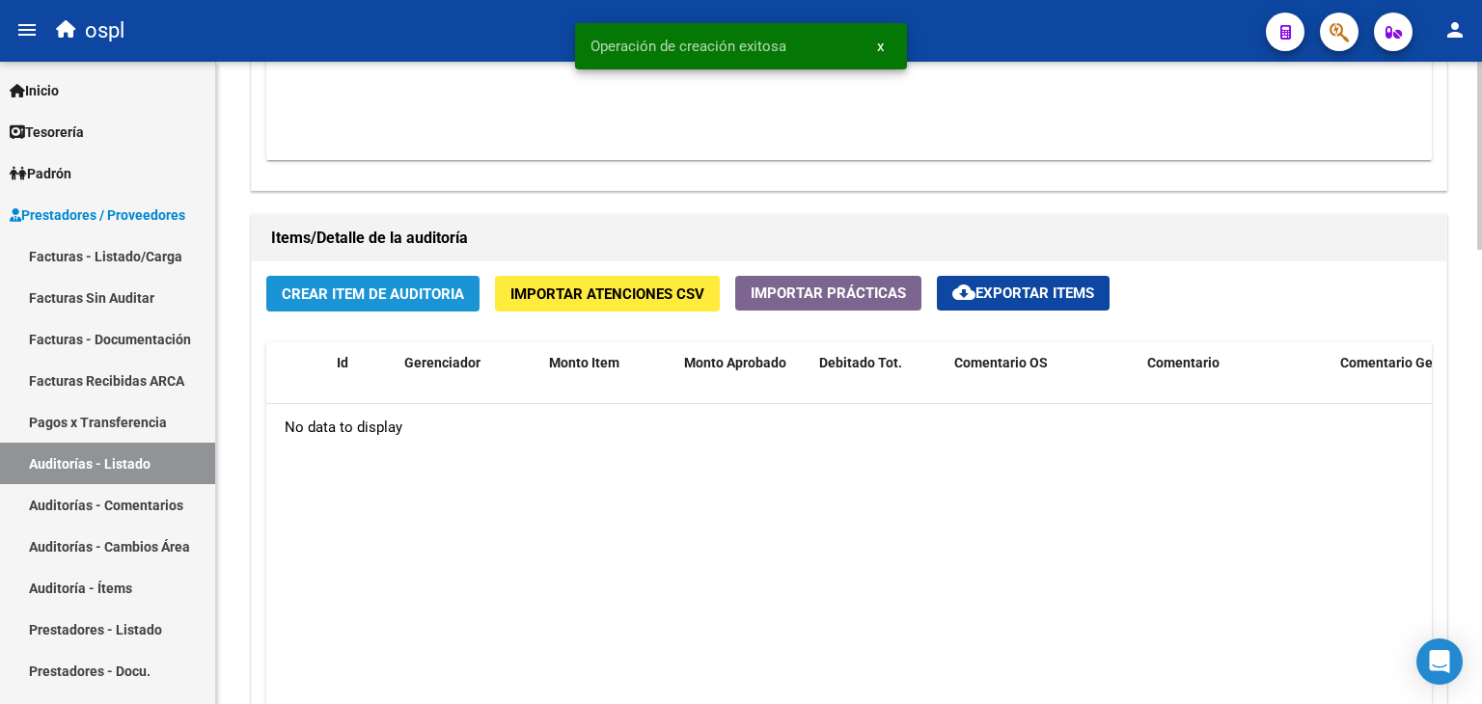
click at [360, 290] on span "Crear Item de Auditoria" at bounding box center [373, 294] width 182 height 17
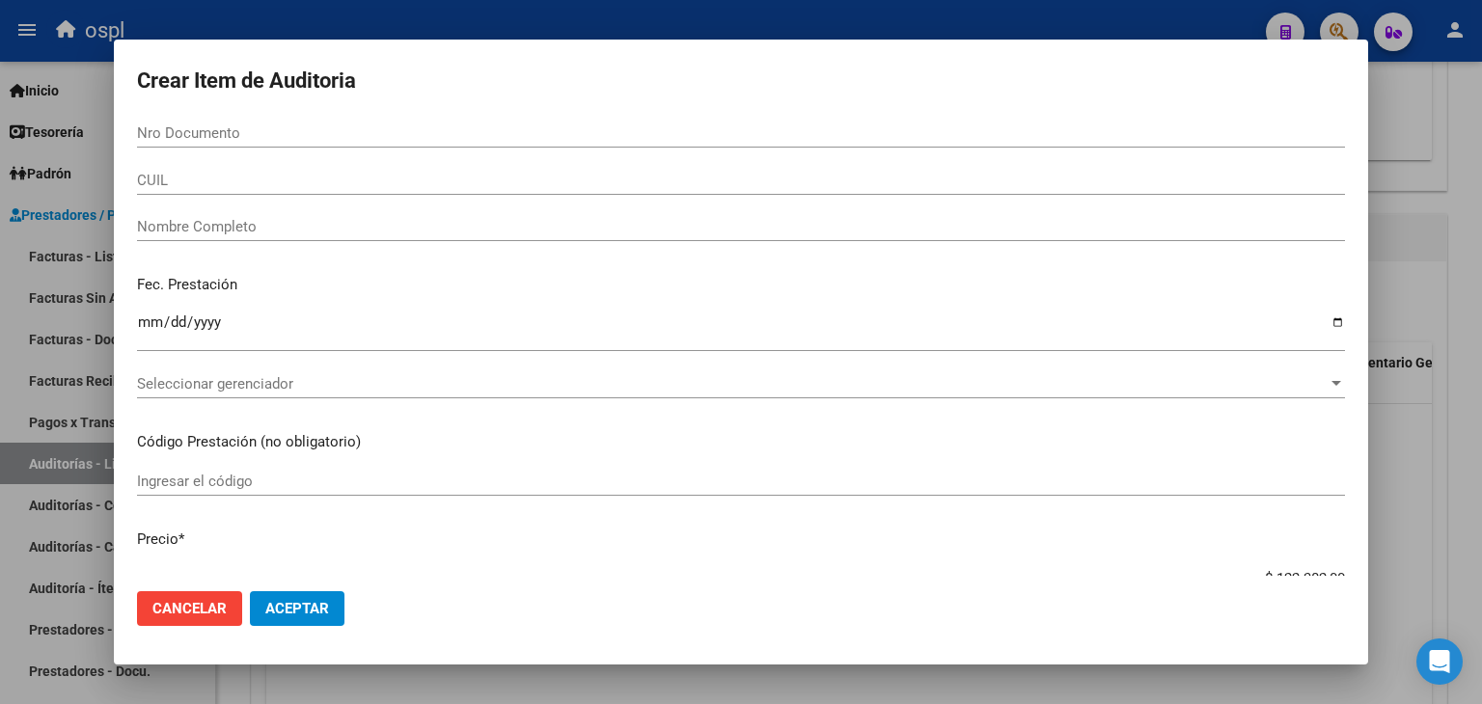
click at [298, 229] on div "Nombre Completo" at bounding box center [741, 226] width 1208 height 29
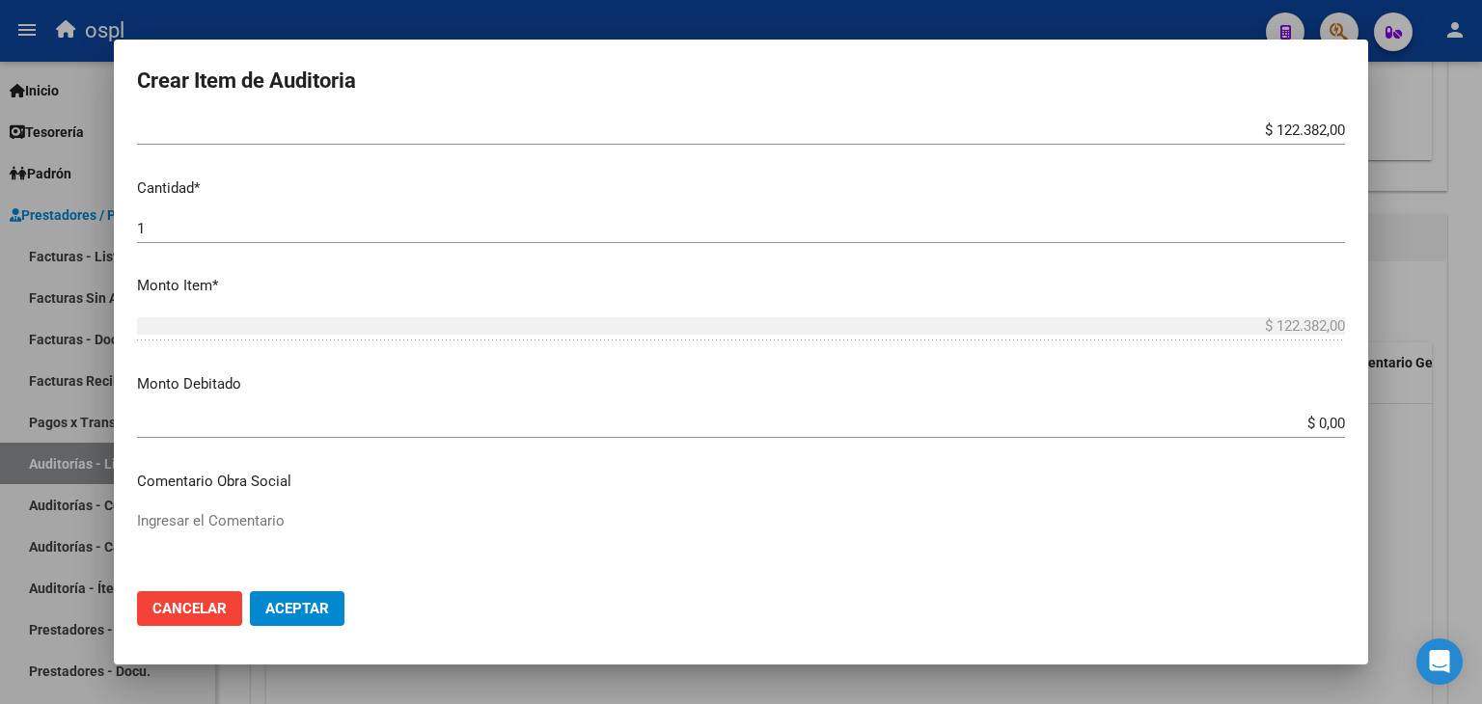
scroll to position [482, 0]
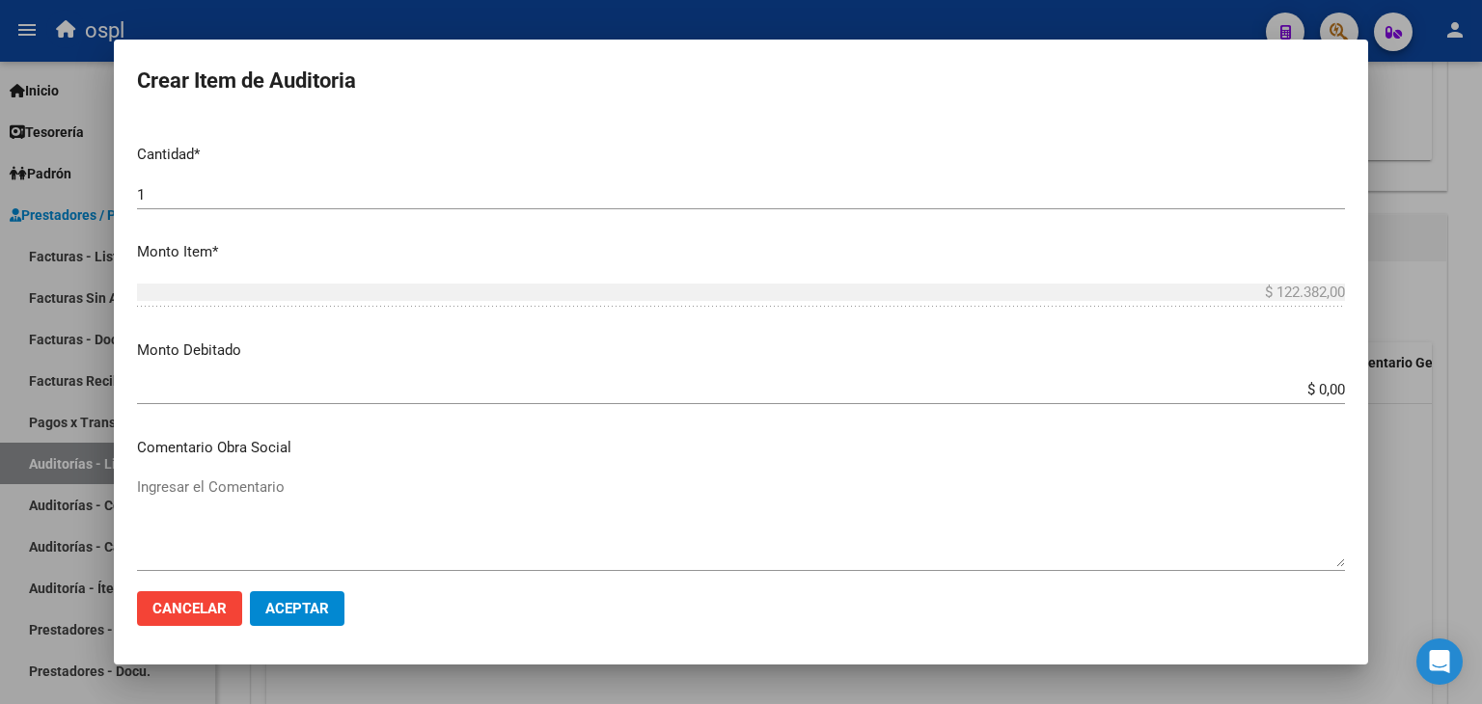
type input "todos"
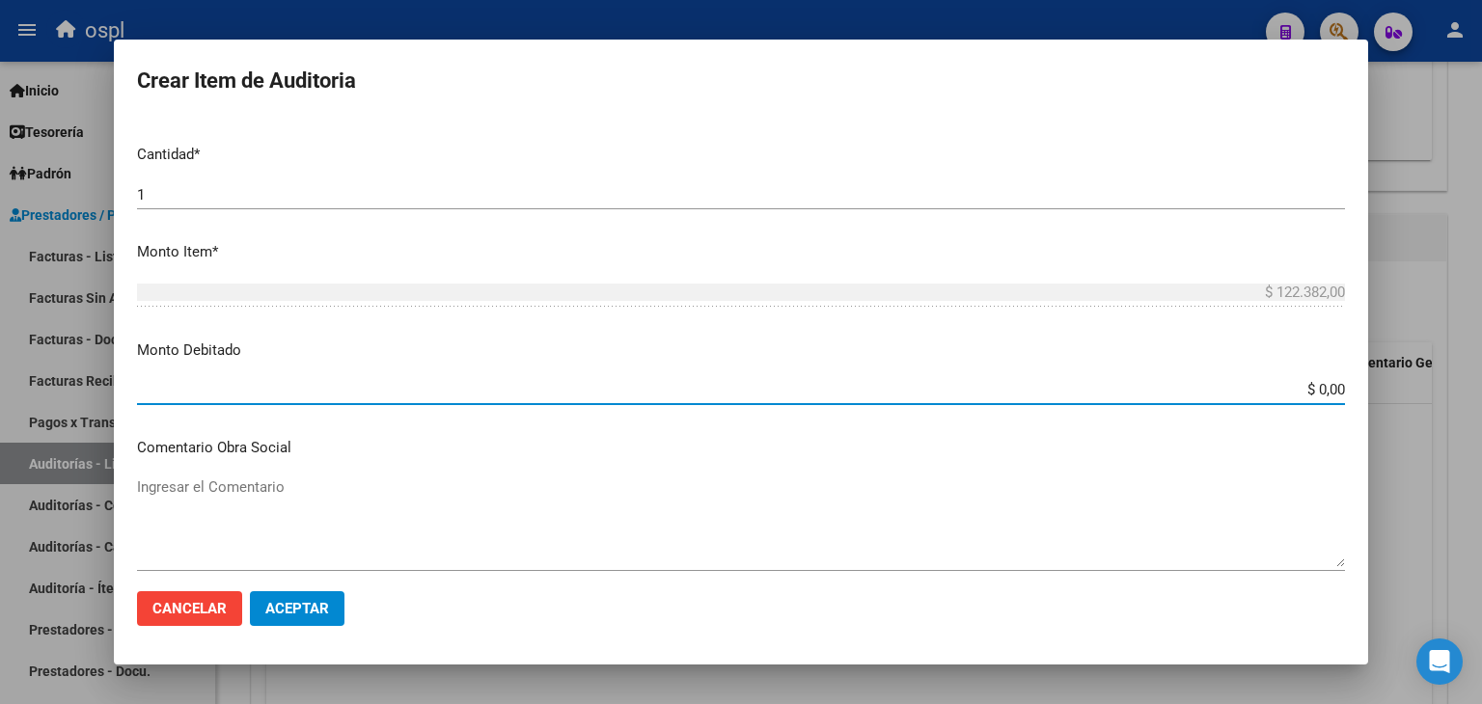
drag, startPoint x: 1304, startPoint y: 399, endPoint x: 1339, endPoint y: 389, distance: 37.0
click at [1339, 391] on app-form-text-field "Monto Debitado $ 0,00 Ingresar el monto" at bounding box center [749, 370] width 1224 height 60
type input "$ 122.382,00"
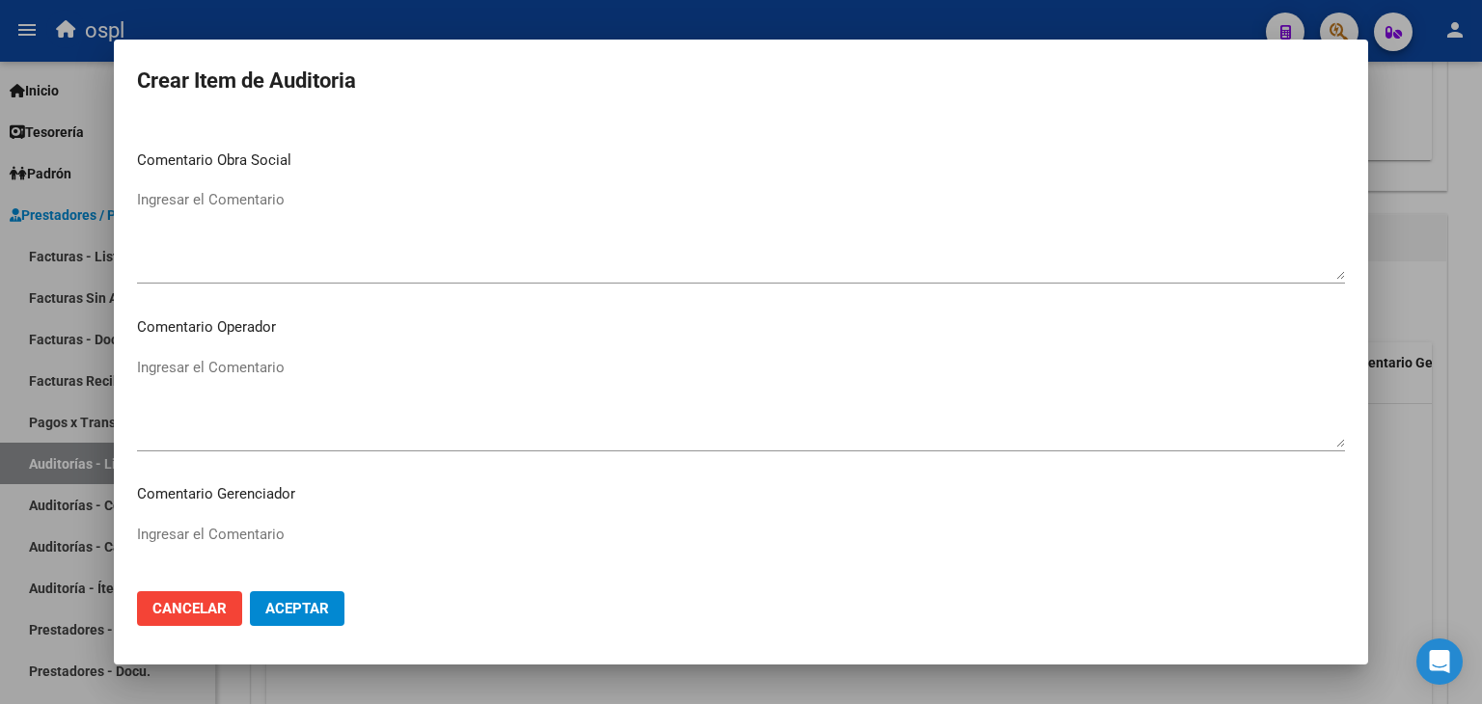
scroll to position [772, 0]
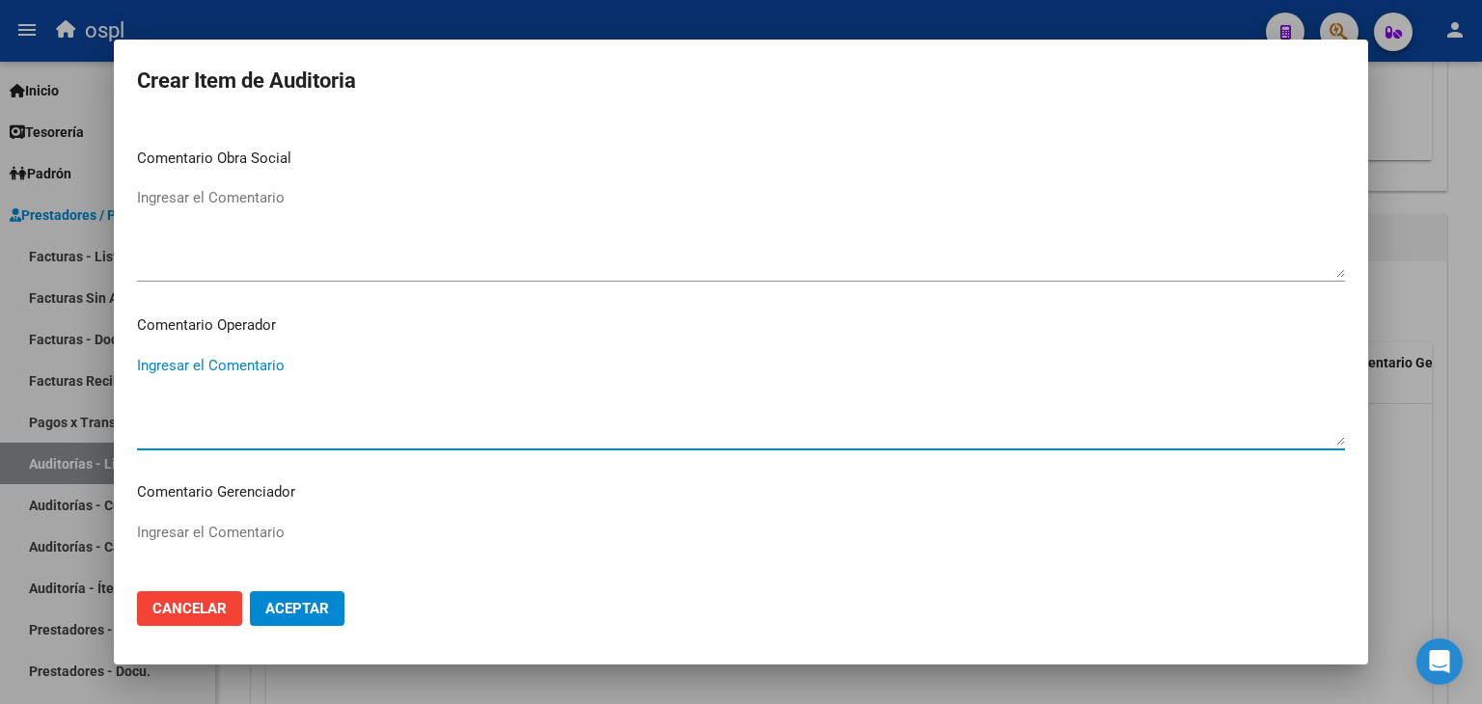
click at [649, 376] on textarea "Ingresar el Comentario" at bounding box center [741, 400] width 1208 height 91
type textarea "rechazada por no presentar copia de dni que acredite atención medica brindada"
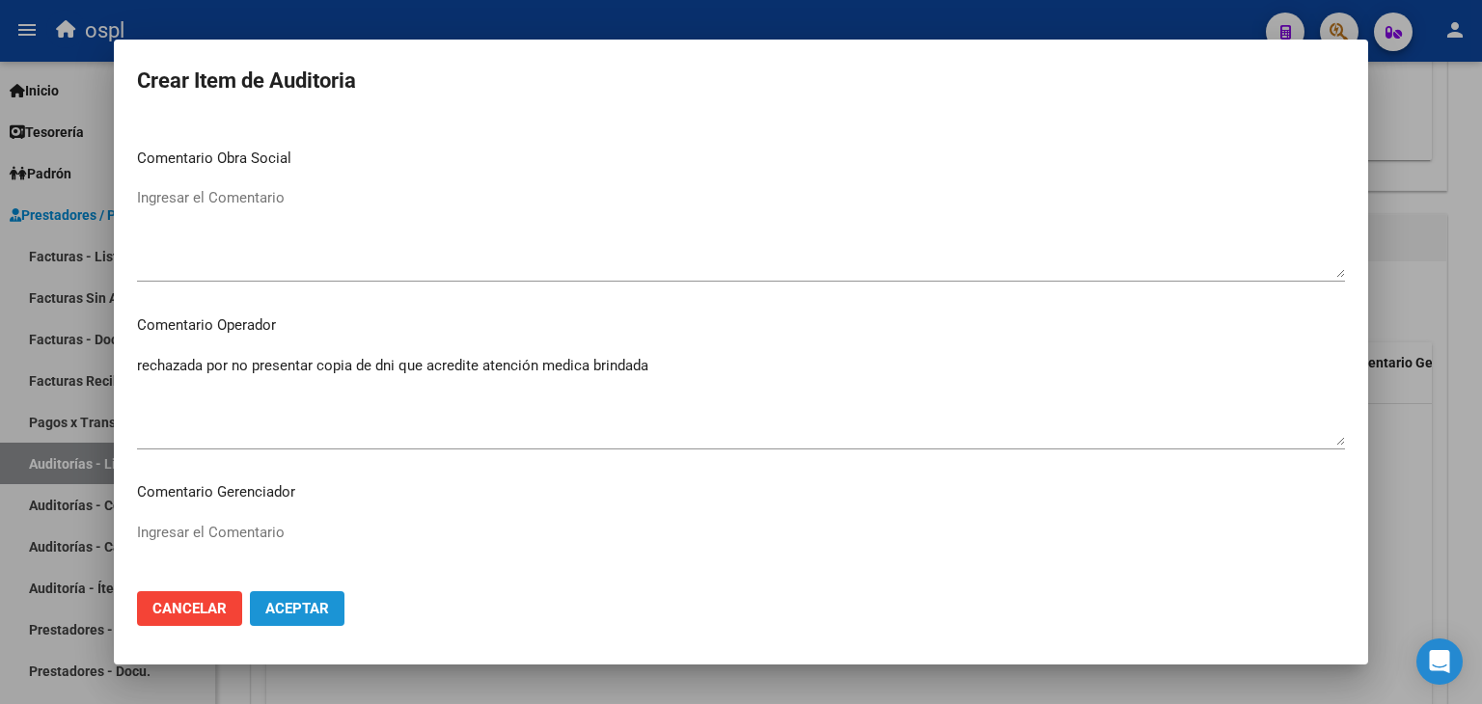
click at [289, 603] on span "Aceptar" at bounding box center [297, 608] width 64 height 17
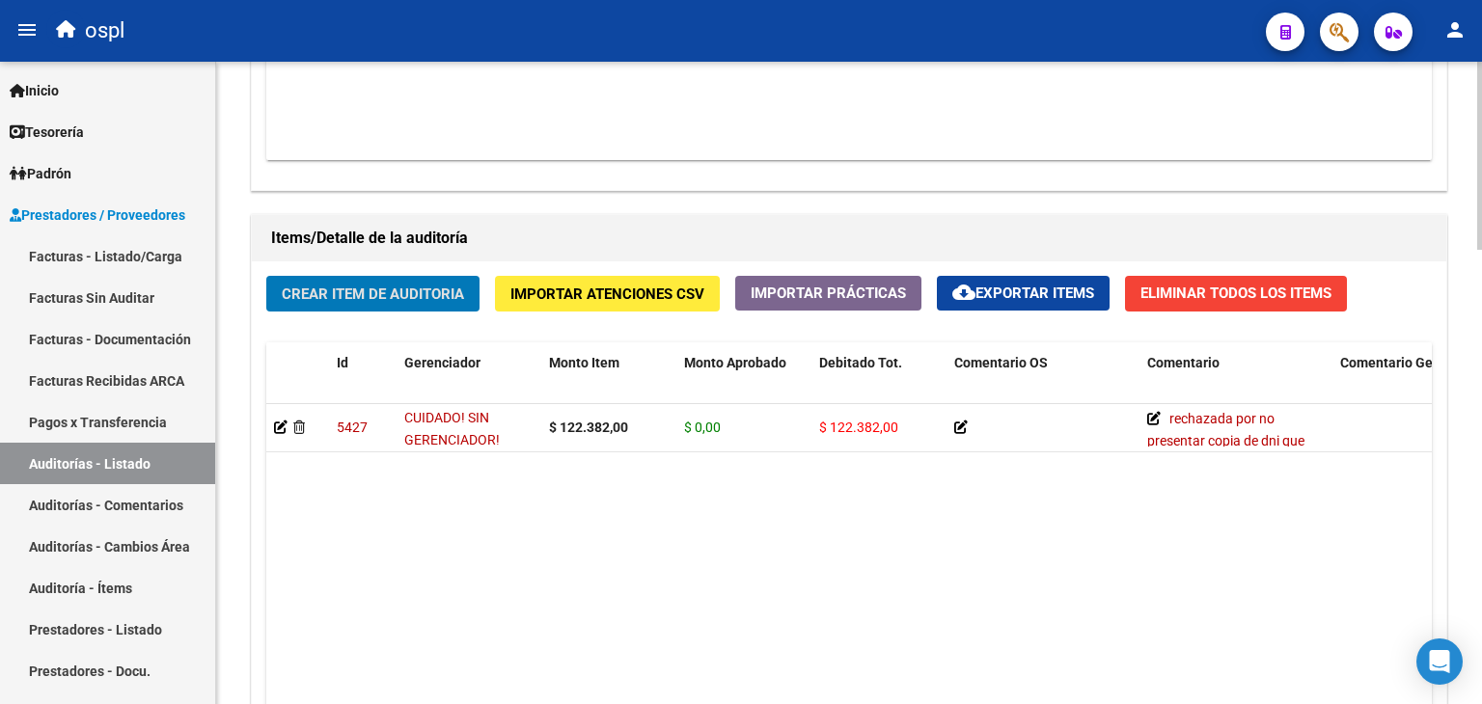
scroll to position [869, 0]
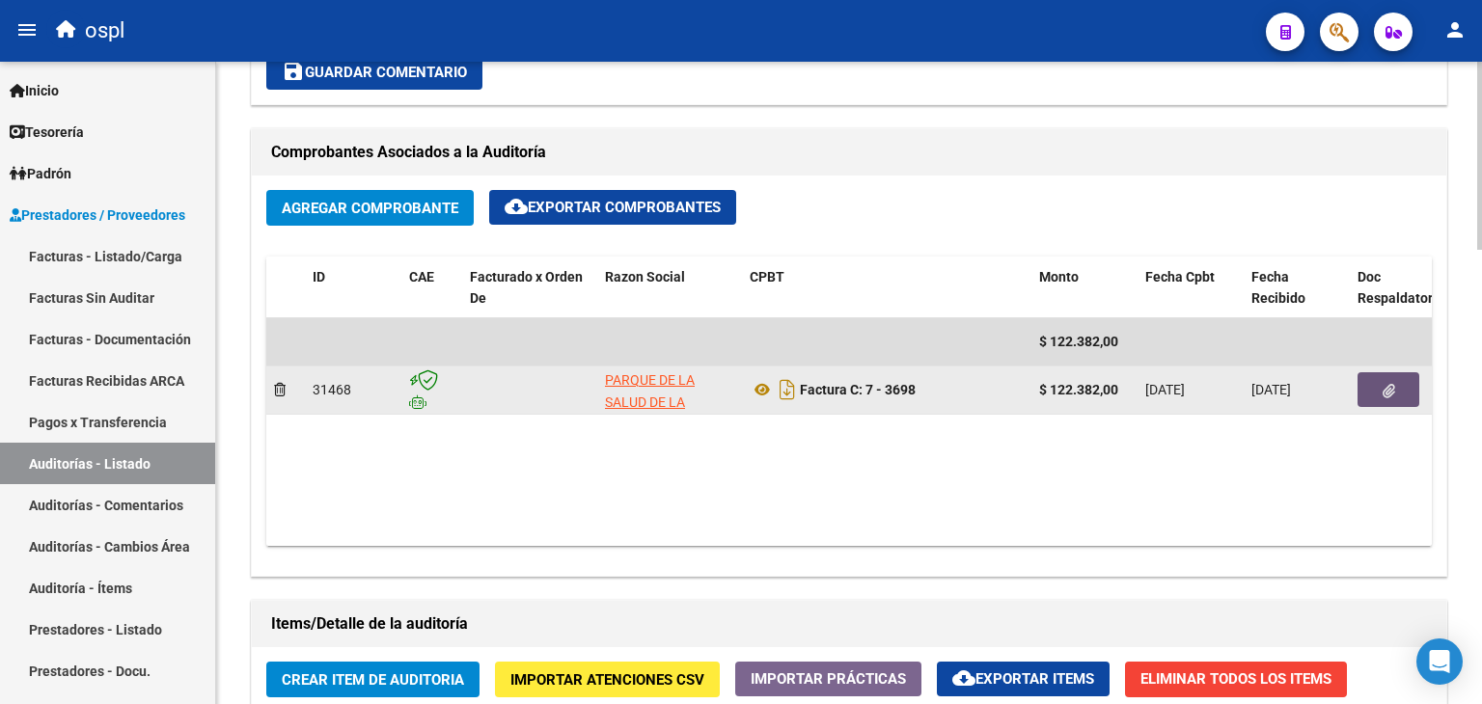
click at [1380, 397] on button "button" at bounding box center [1389, 389] width 62 height 35
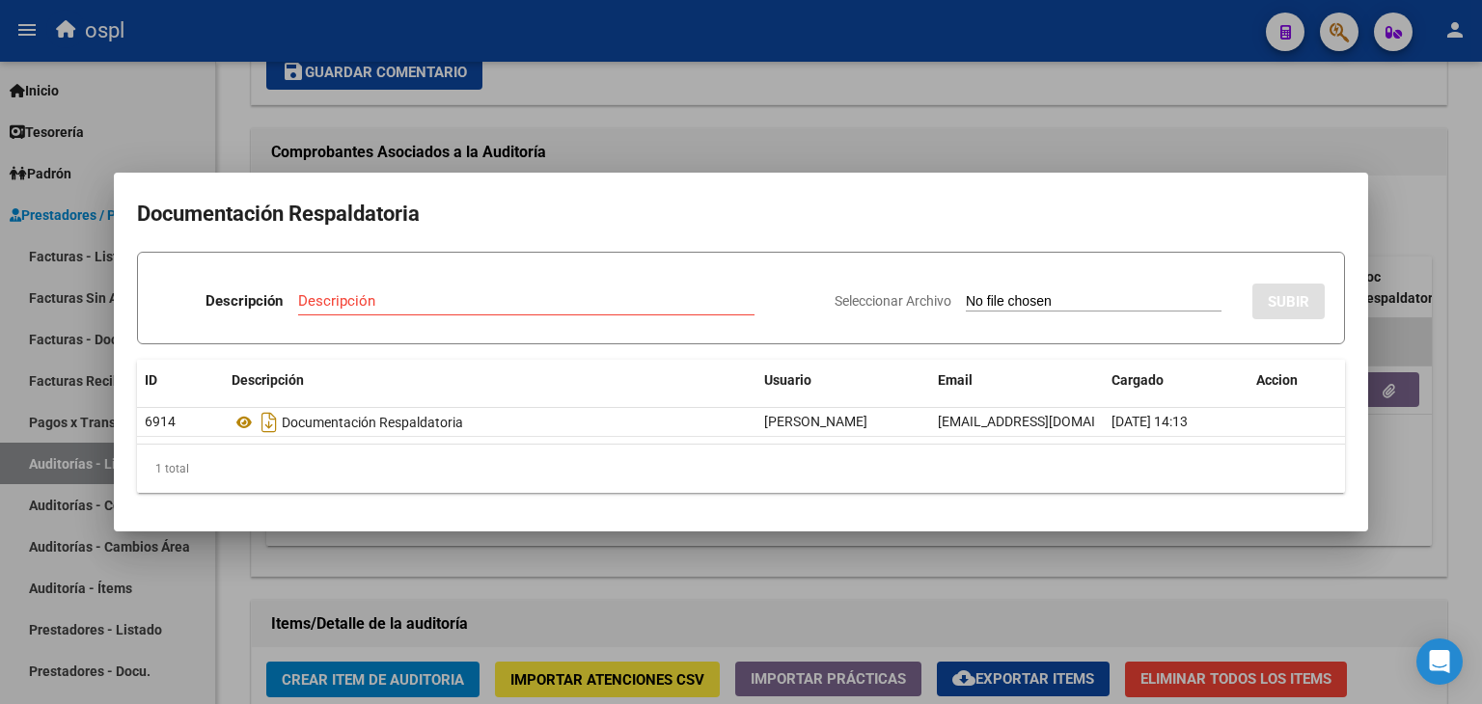
click at [1034, 296] on input "Seleccionar Archivo" at bounding box center [1094, 302] width 256 height 18
type input "C:\fakepath\RECHAZO X ILEGITIMA - FC3698.pdf"
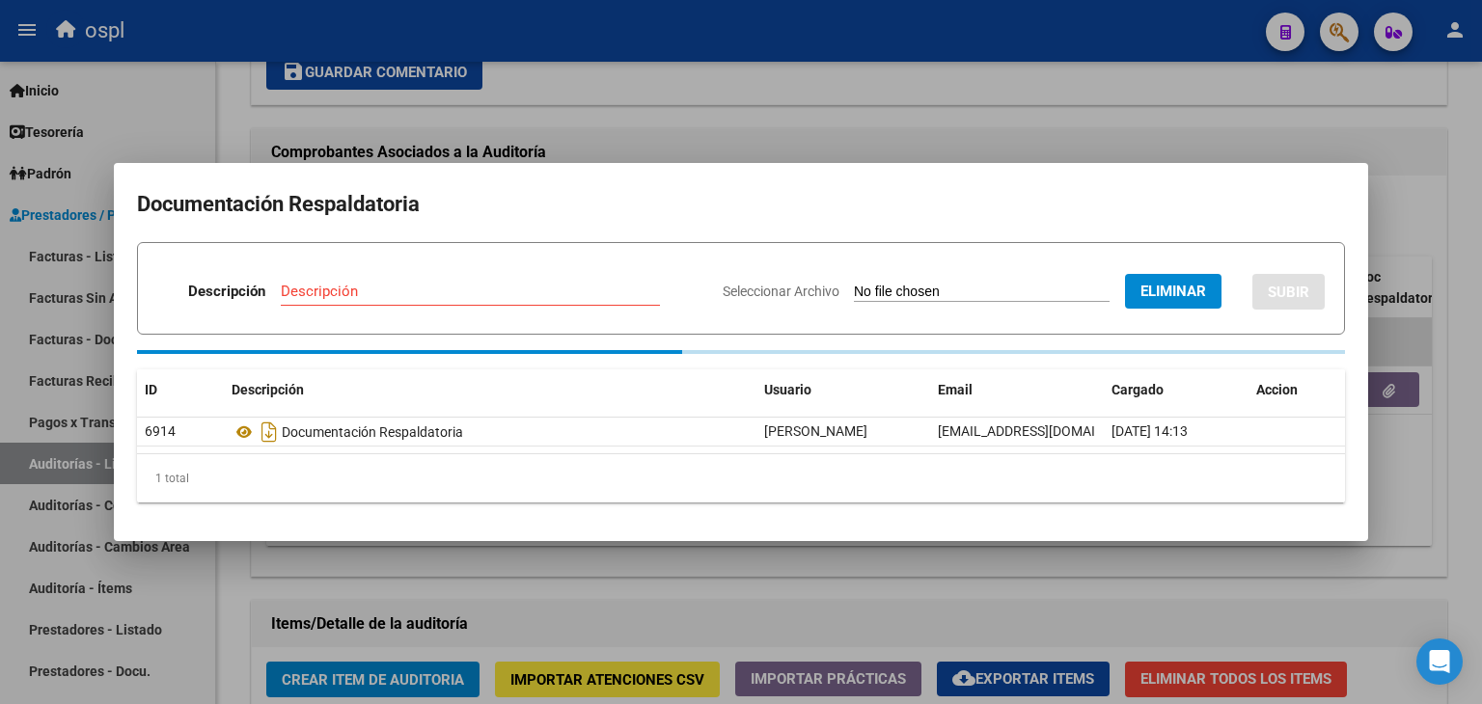
click at [409, 290] on input "Descripción" at bounding box center [470, 291] width 379 height 17
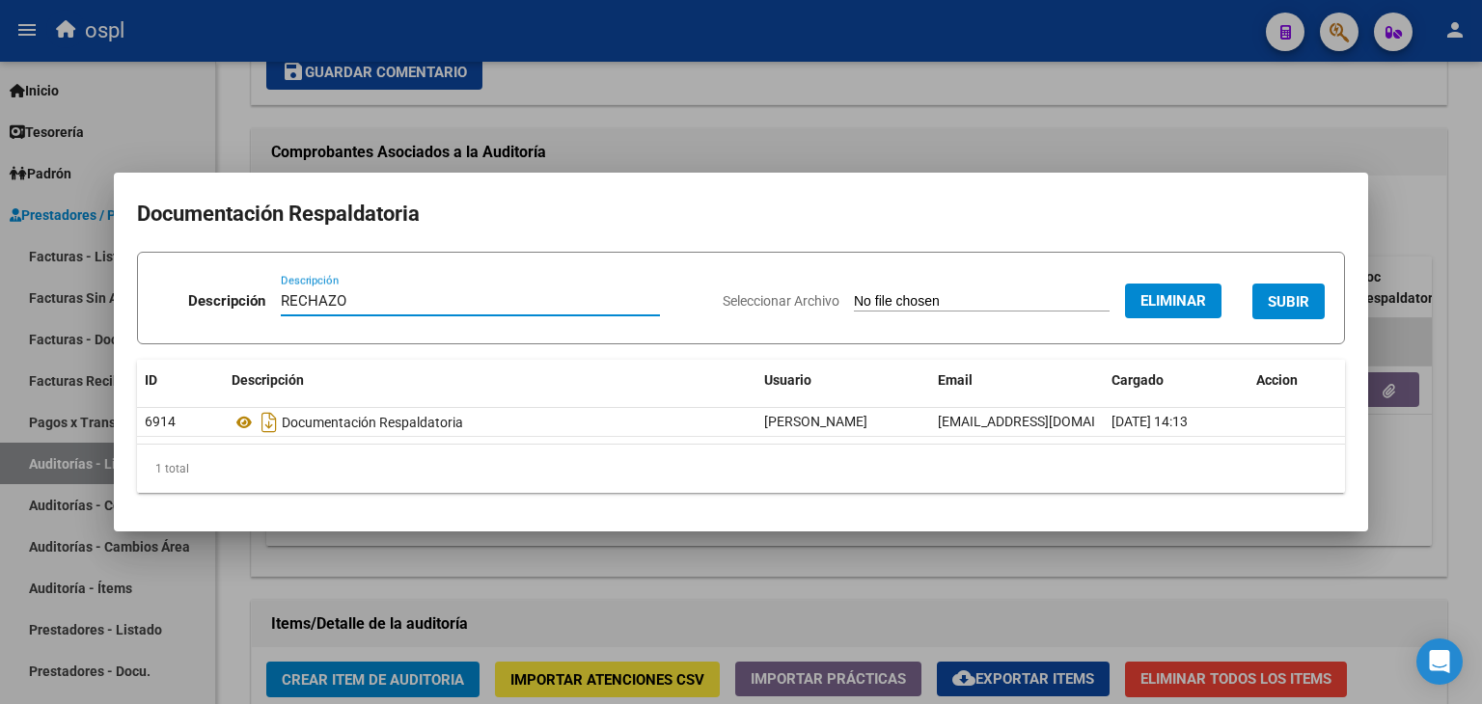
type input "RECHAZO"
click at [1278, 305] on span "SUBIR" at bounding box center [1288, 301] width 41 height 17
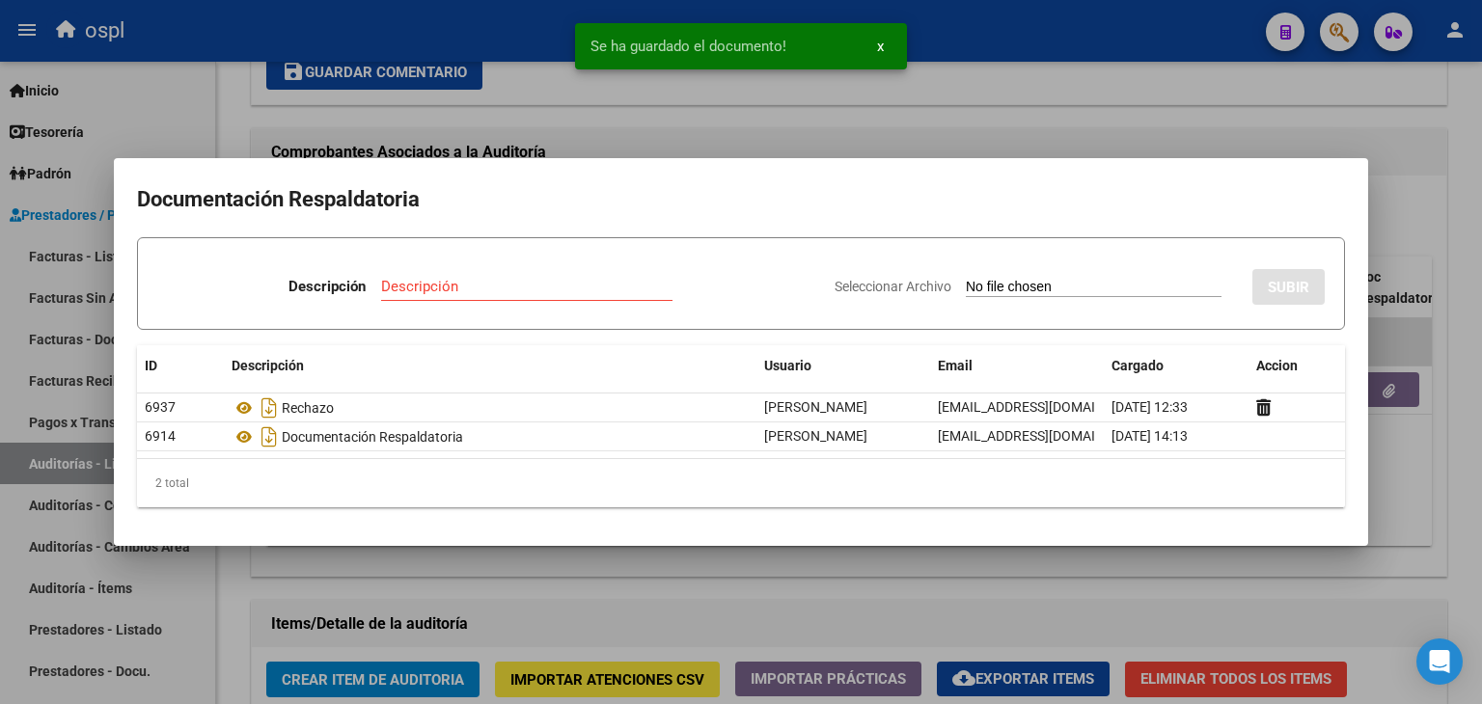
click at [1422, 474] on div at bounding box center [741, 352] width 1482 height 704
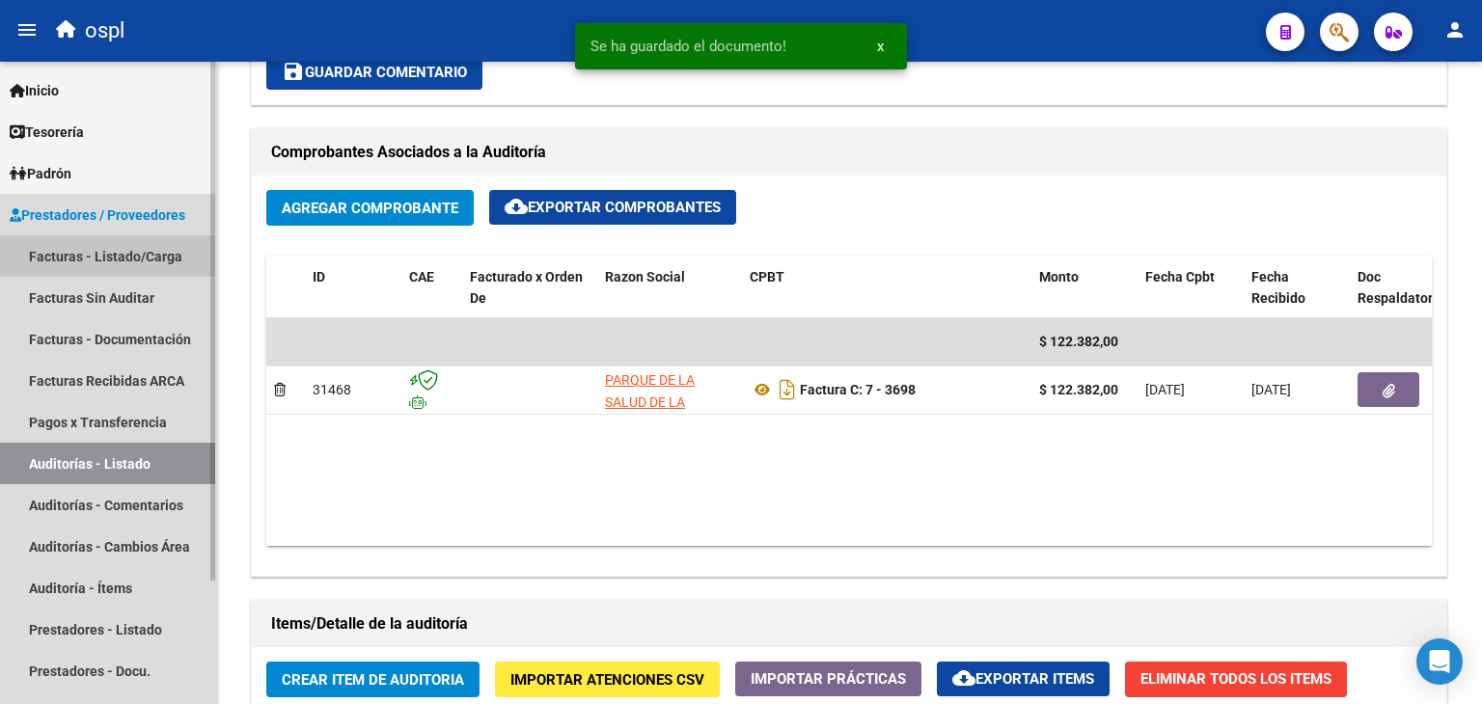
click at [158, 246] on link "Facturas - Listado/Carga" at bounding box center [107, 255] width 215 height 41
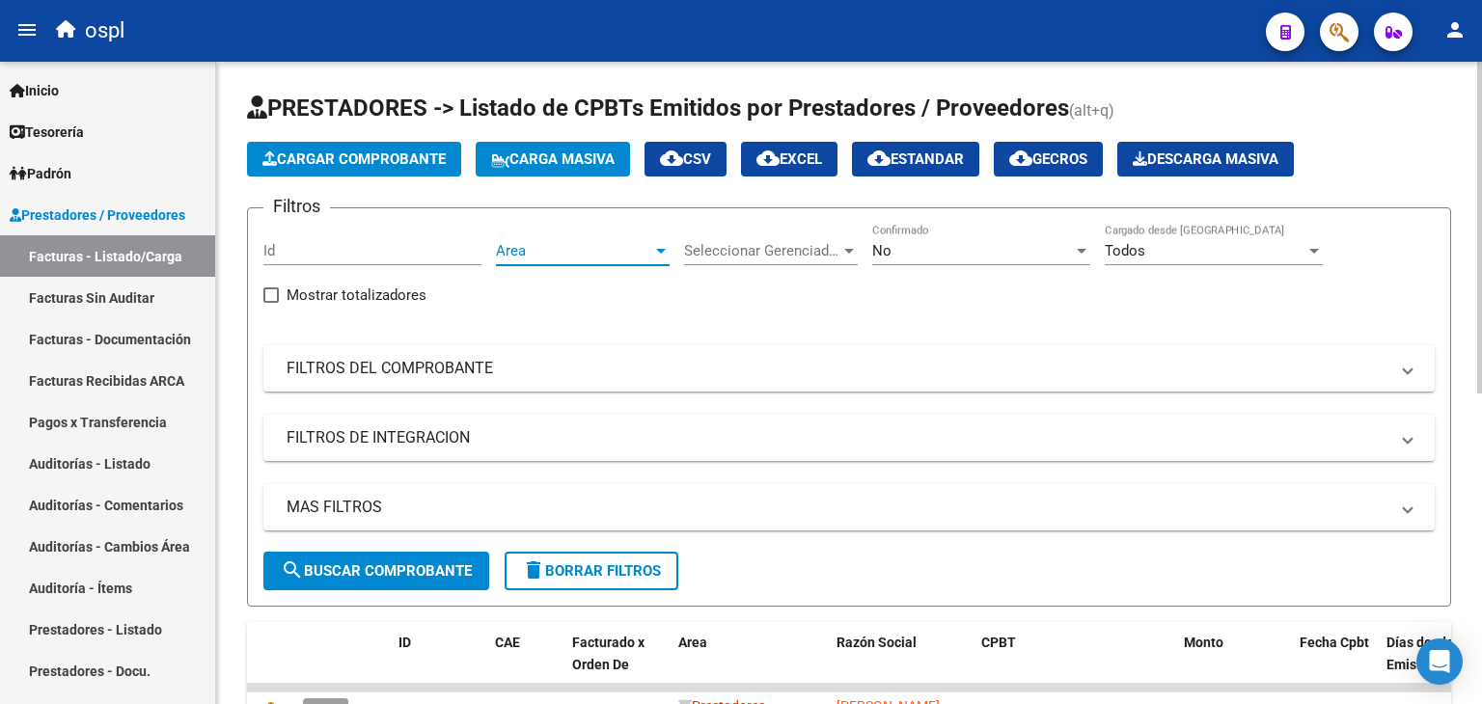
click at [579, 255] on span "Area" at bounding box center [574, 250] width 156 height 17
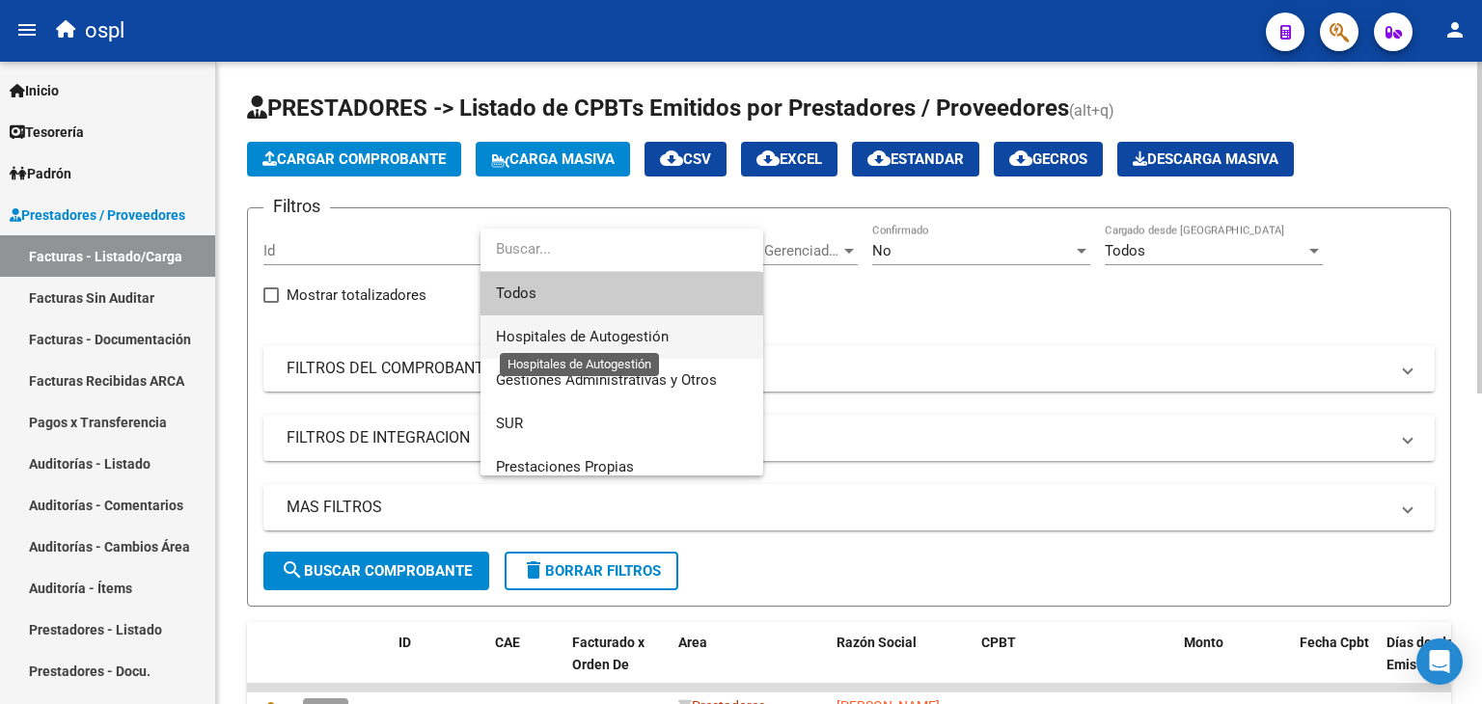
click at [591, 337] on span "Hospitales de Autogestión" at bounding box center [582, 336] width 173 height 17
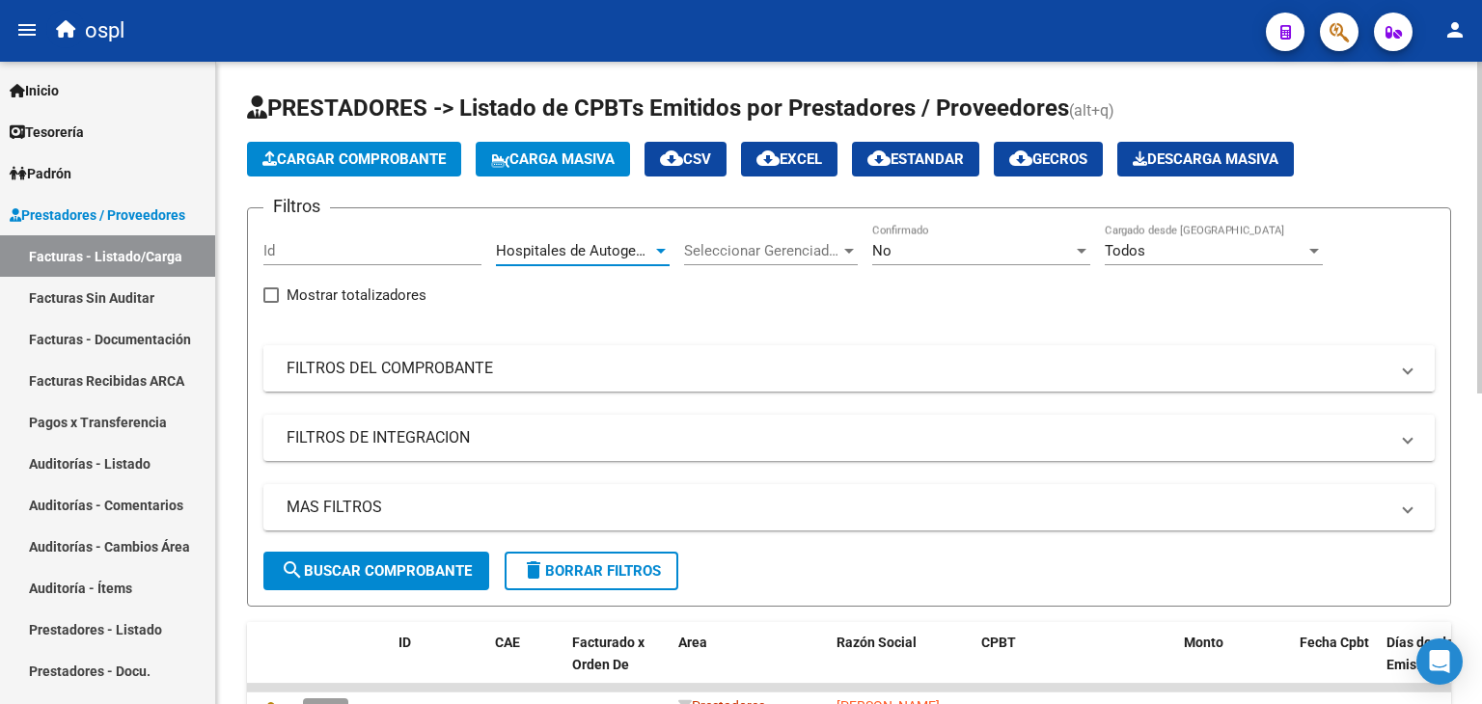
click at [442, 371] on mat-panel-title "FILTROS DEL COMPROBANTE" at bounding box center [838, 368] width 1102 height 21
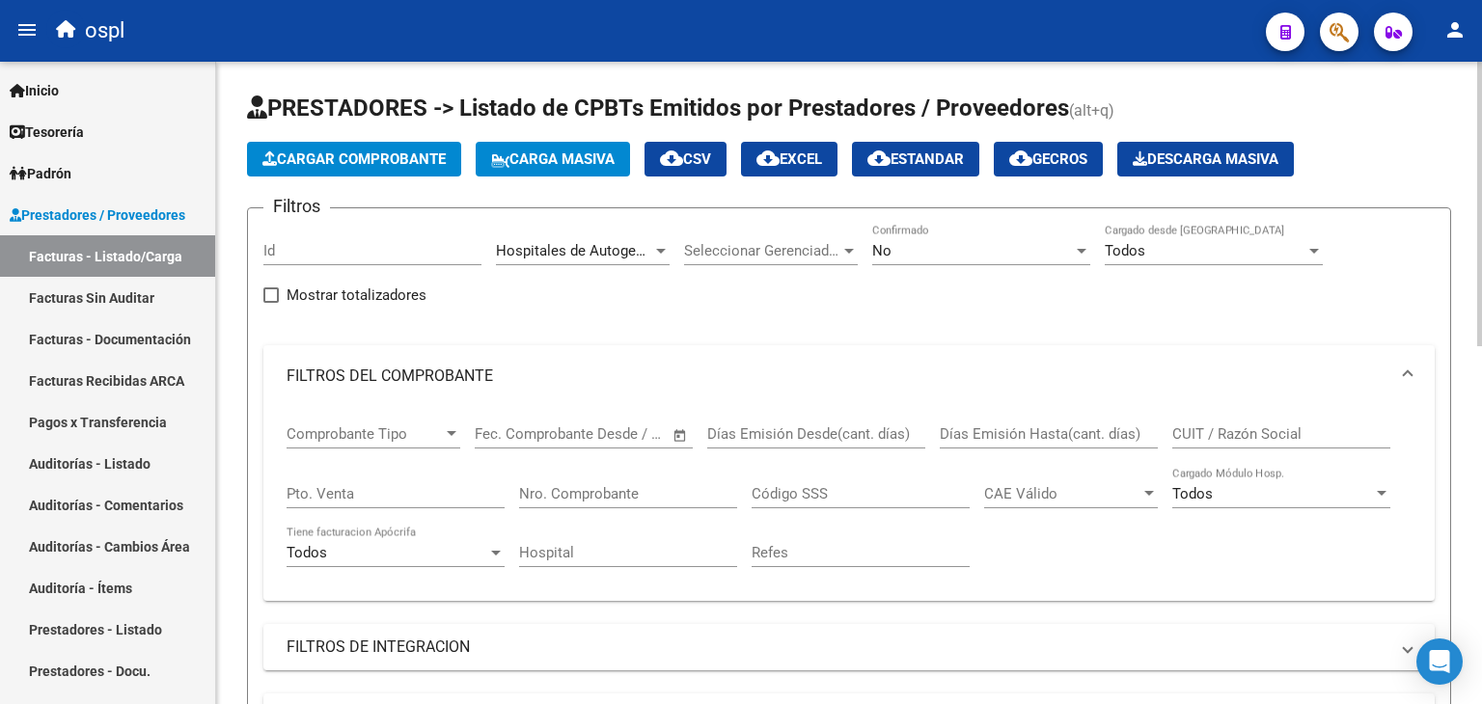
click at [685, 433] on span "Open calendar" at bounding box center [680, 435] width 46 height 46
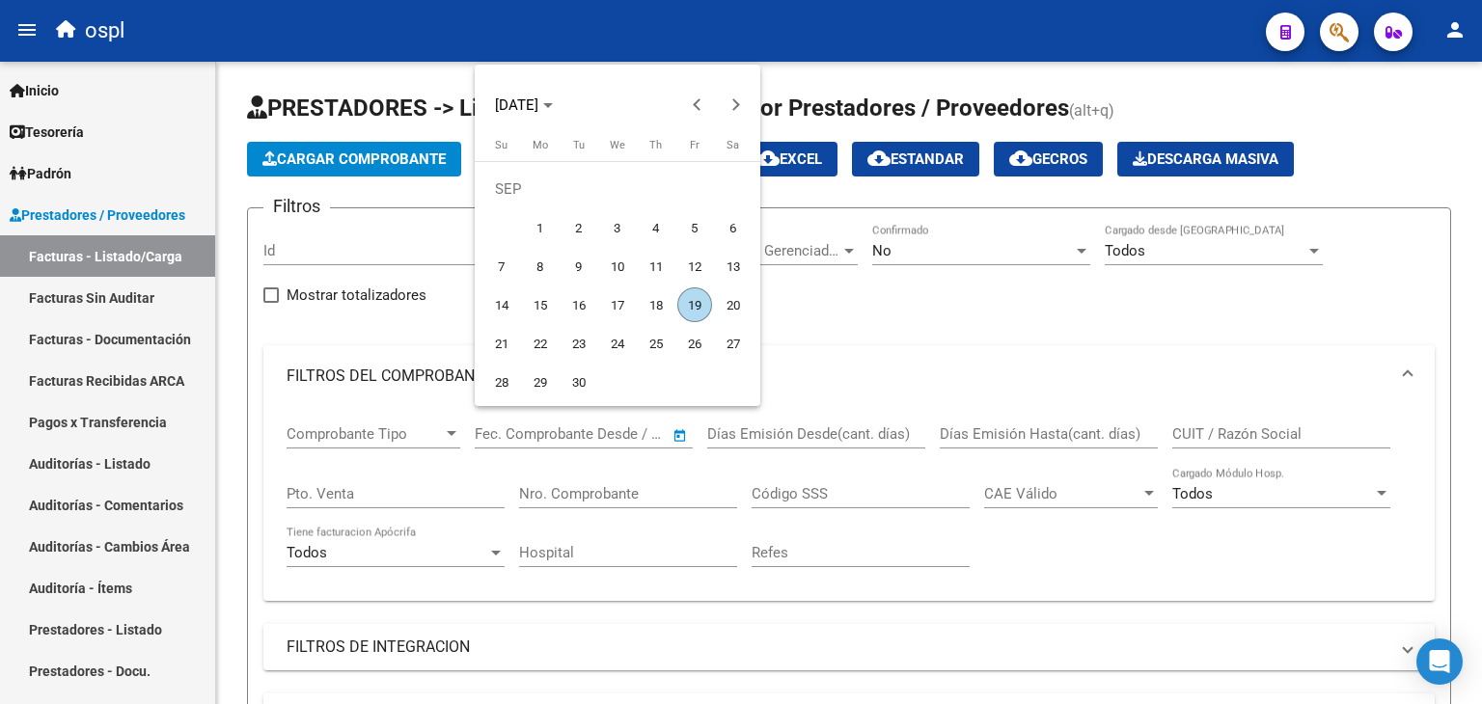
drag, startPoint x: 535, startPoint y: 235, endPoint x: 576, endPoint y: 256, distance: 46.2
click at [541, 240] on span "1" at bounding box center [540, 227] width 35 height 35
type input "[DATE]"
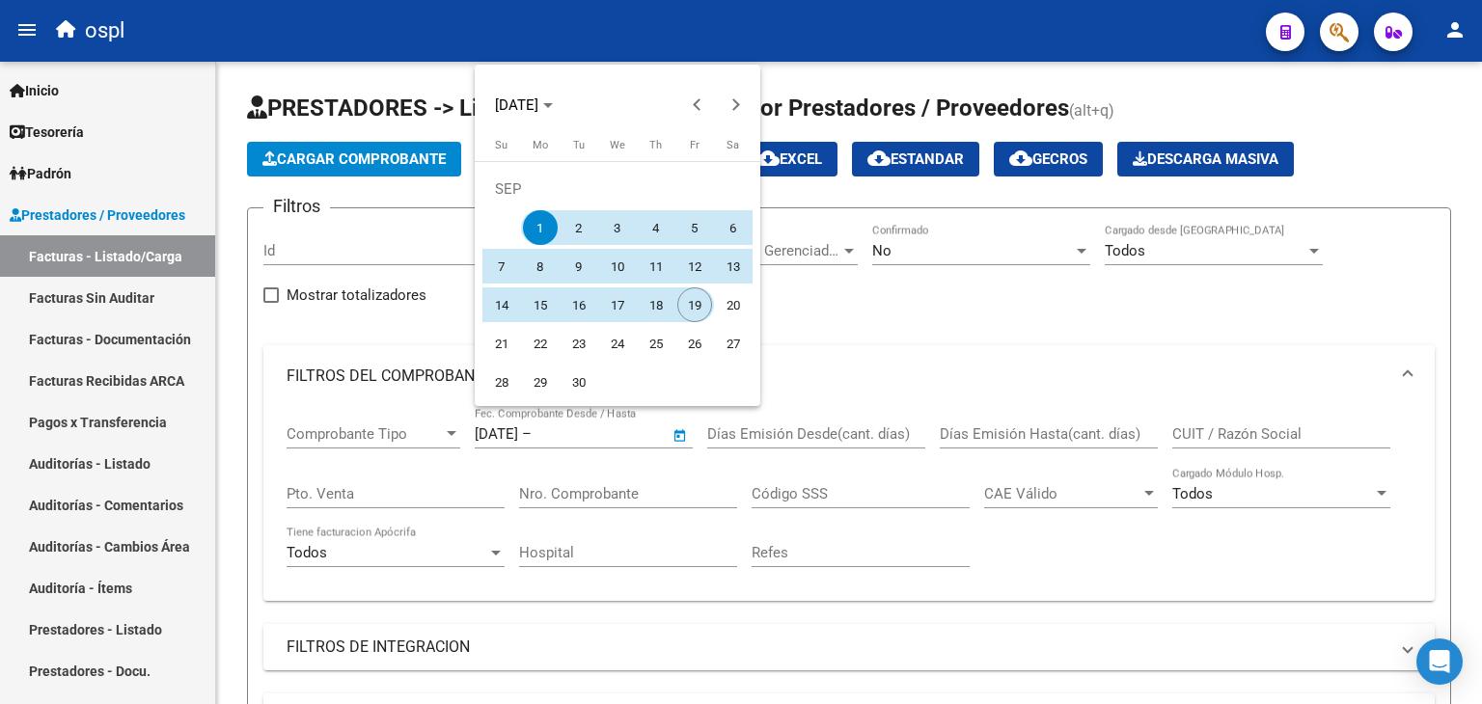
click at [689, 314] on span "19" at bounding box center [694, 305] width 35 height 35
type input "[DATE]"
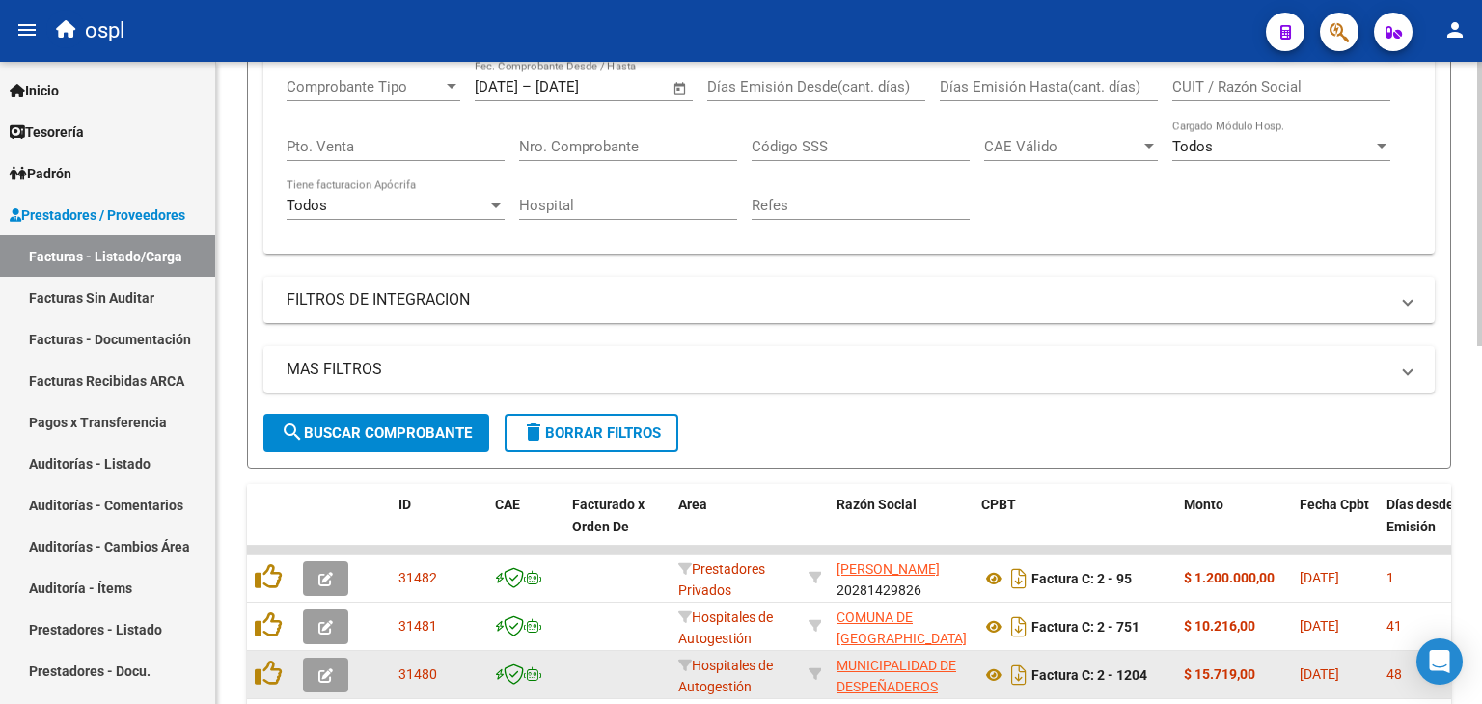
scroll to position [482, 0]
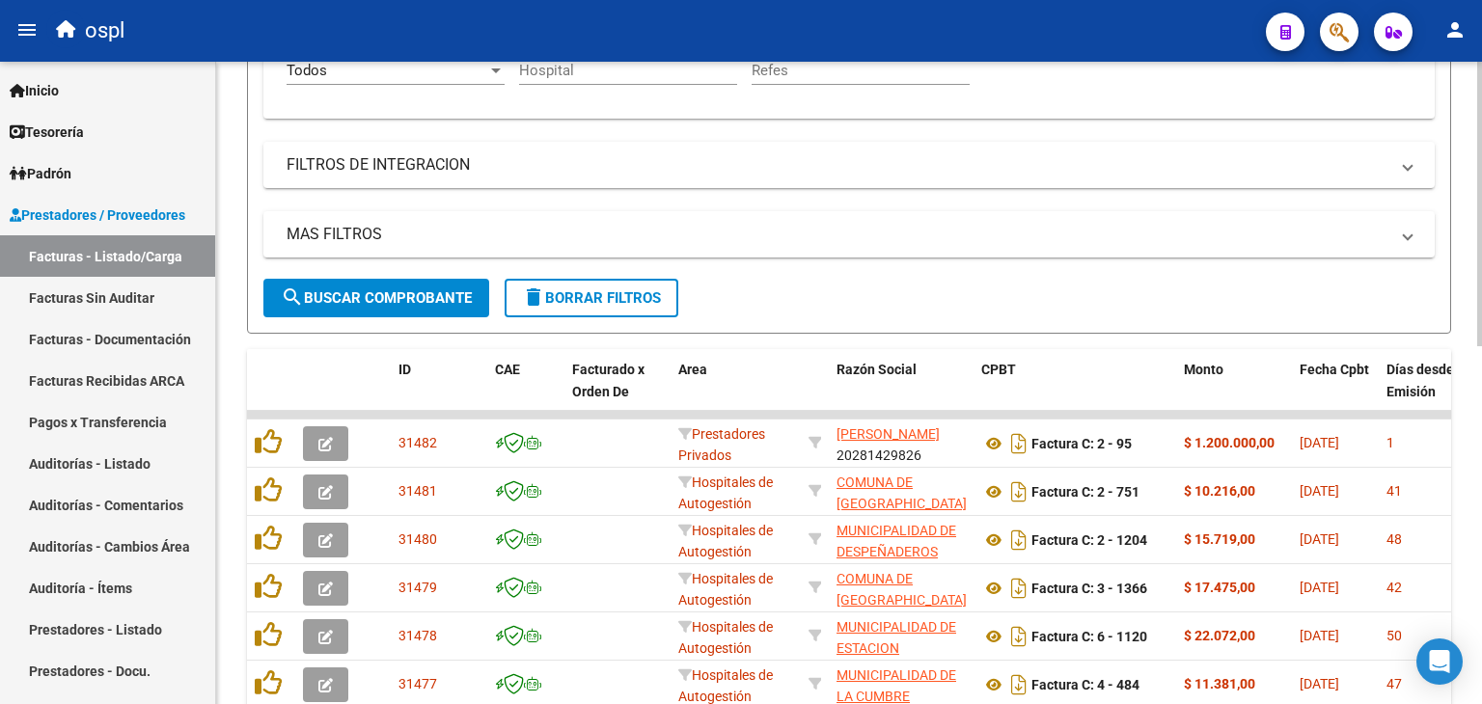
click at [423, 290] on span "search Buscar Comprobante" at bounding box center [376, 297] width 191 height 17
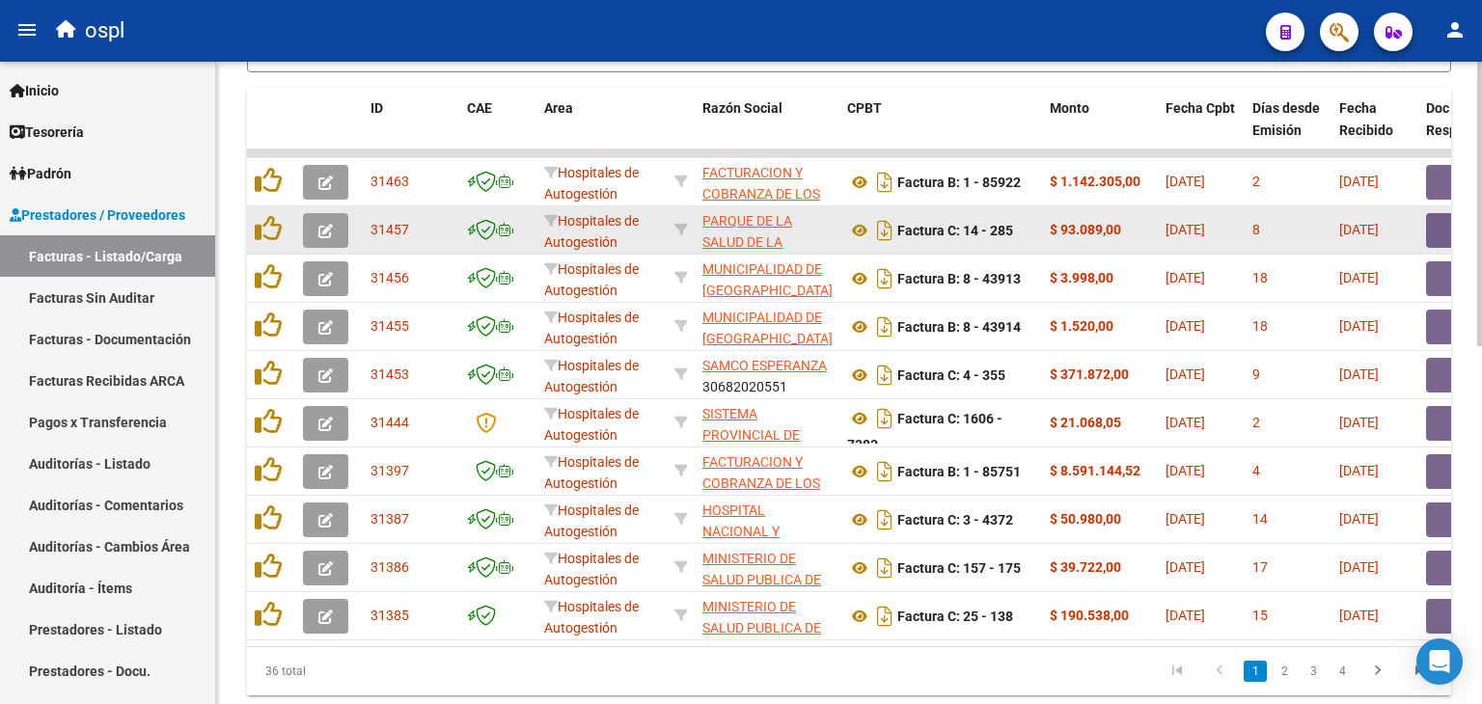
scroll to position [712, 0]
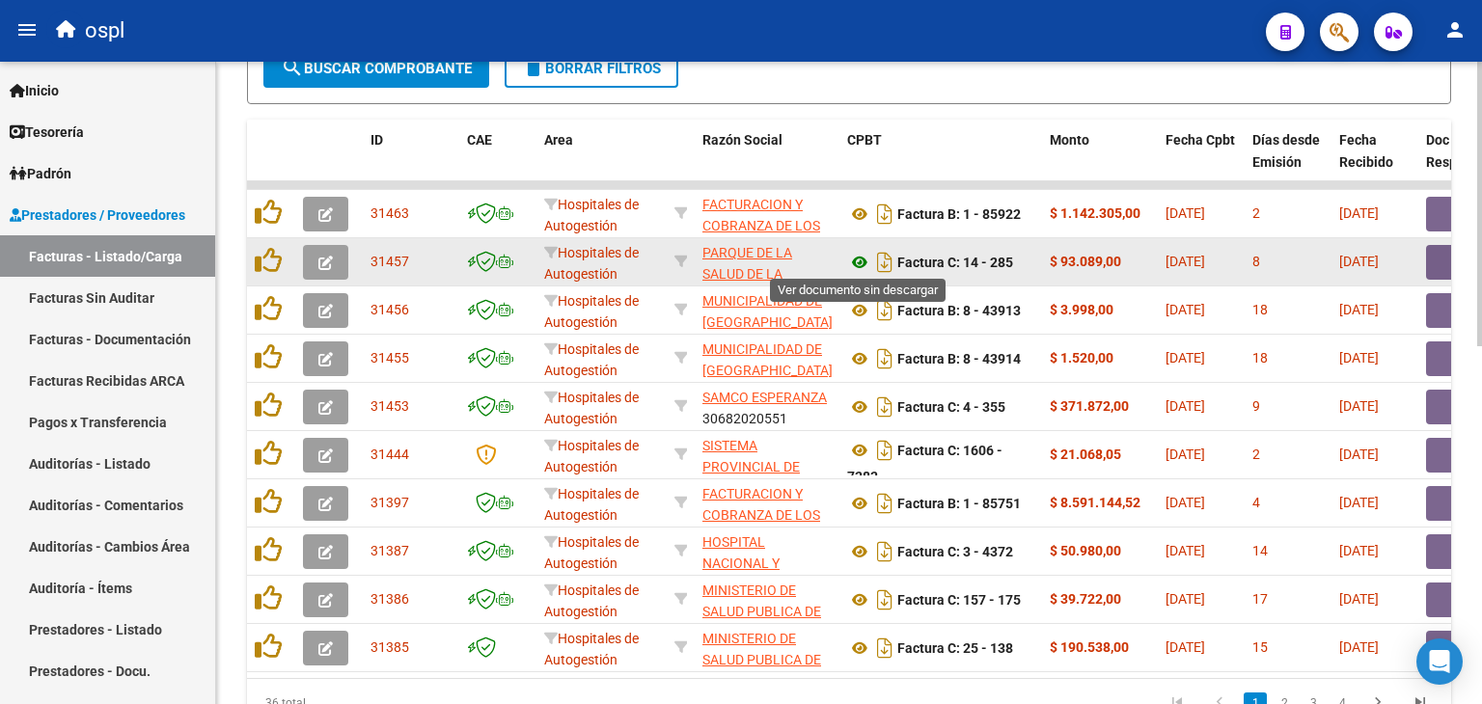
click at [858, 258] on icon at bounding box center [859, 262] width 25 height 23
